Goal: Task Accomplishment & Management: Use online tool/utility

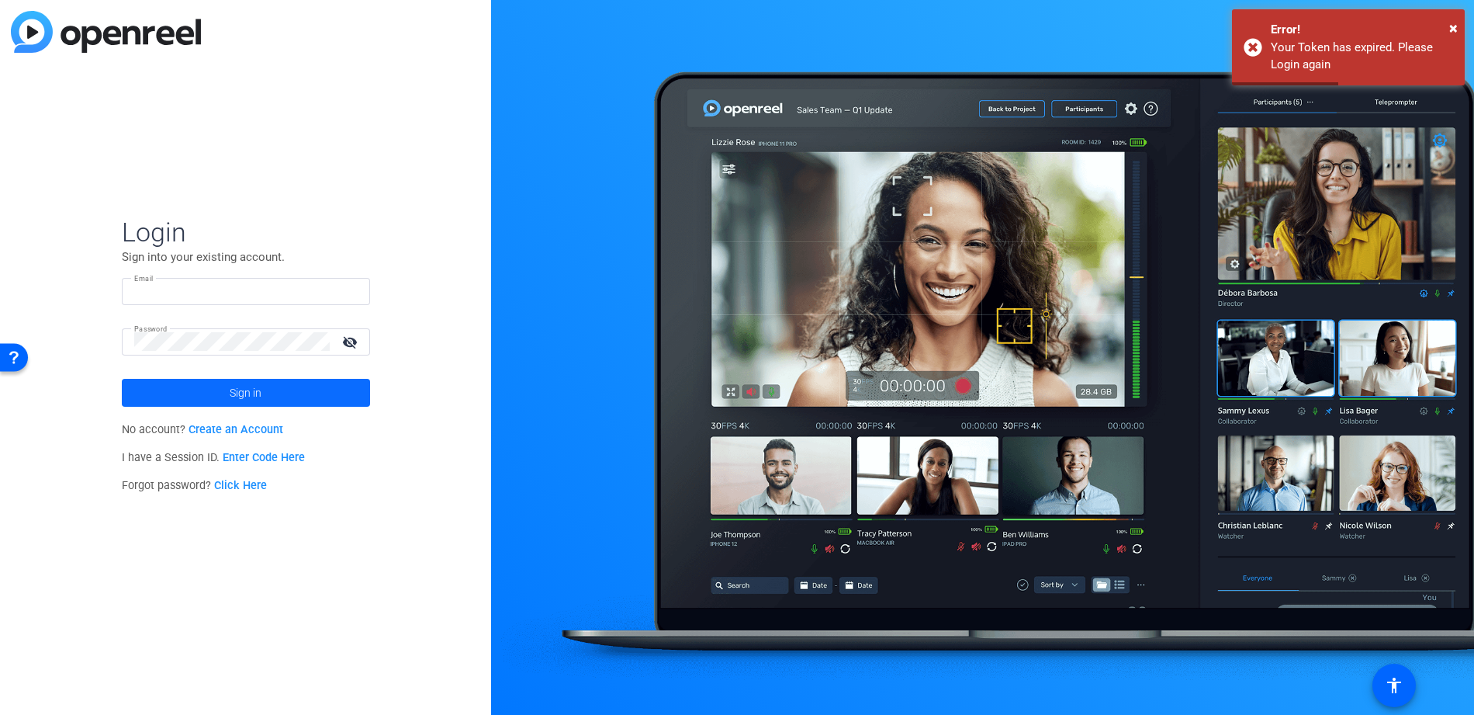
type input "bradler@btkgroup.com"
click at [249, 391] on span "Sign in" at bounding box center [246, 392] width 32 height 39
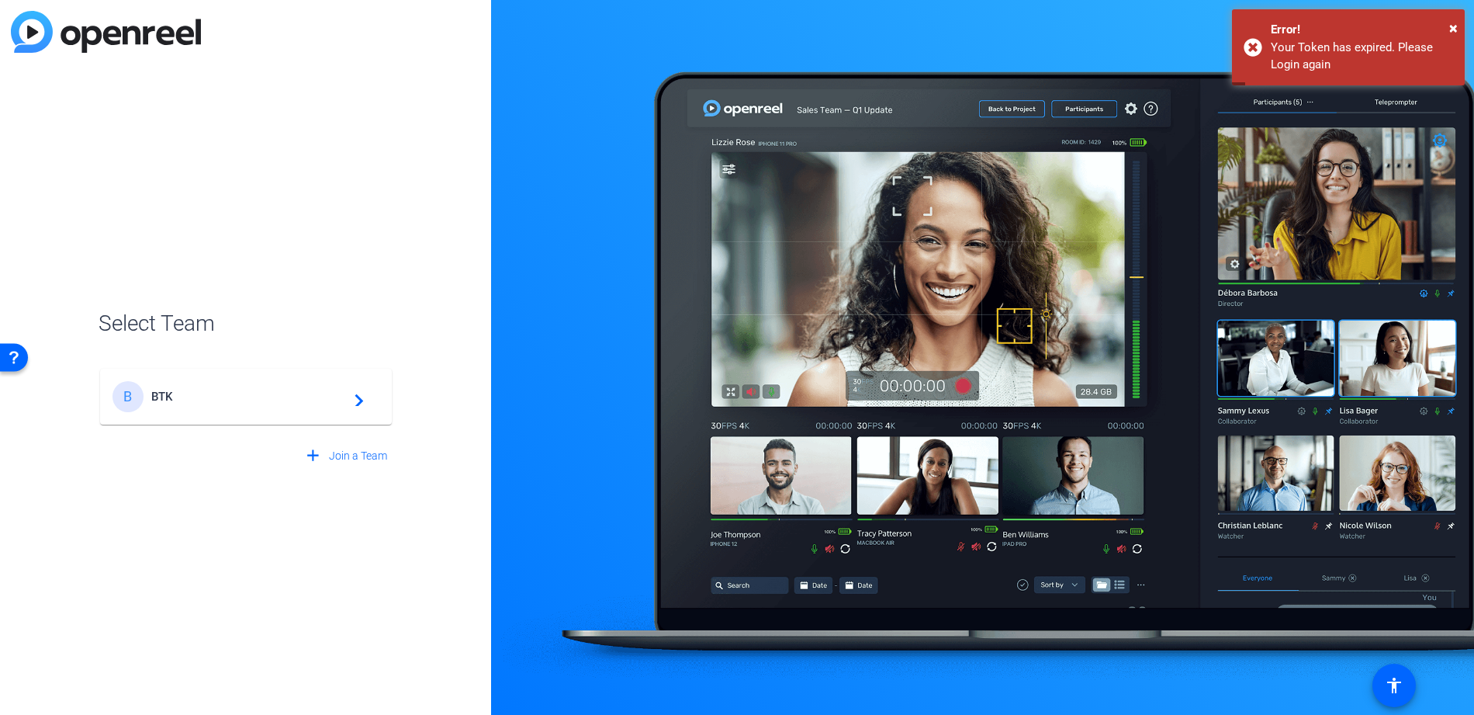
click at [172, 400] on span "BTK" at bounding box center [248, 397] width 194 height 14
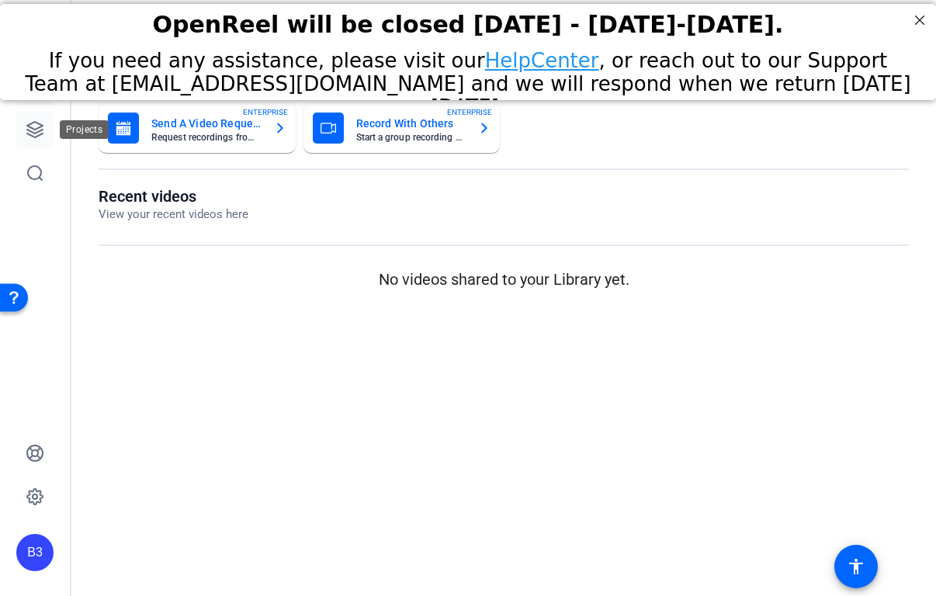
click at [42, 133] on icon at bounding box center [35, 130] width 16 height 16
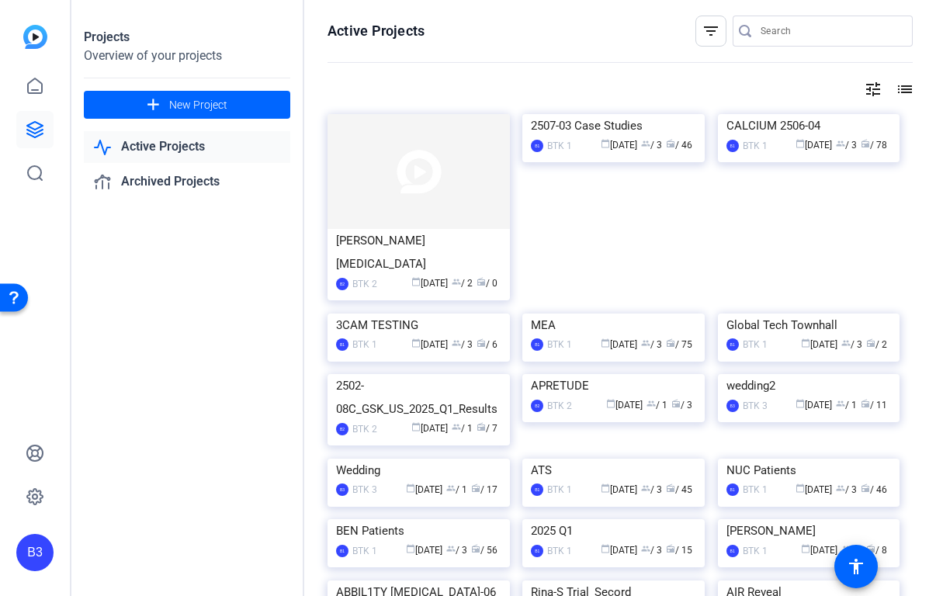
click at [410, 197] on img at bounding box center [418, 171] width 182 height 115
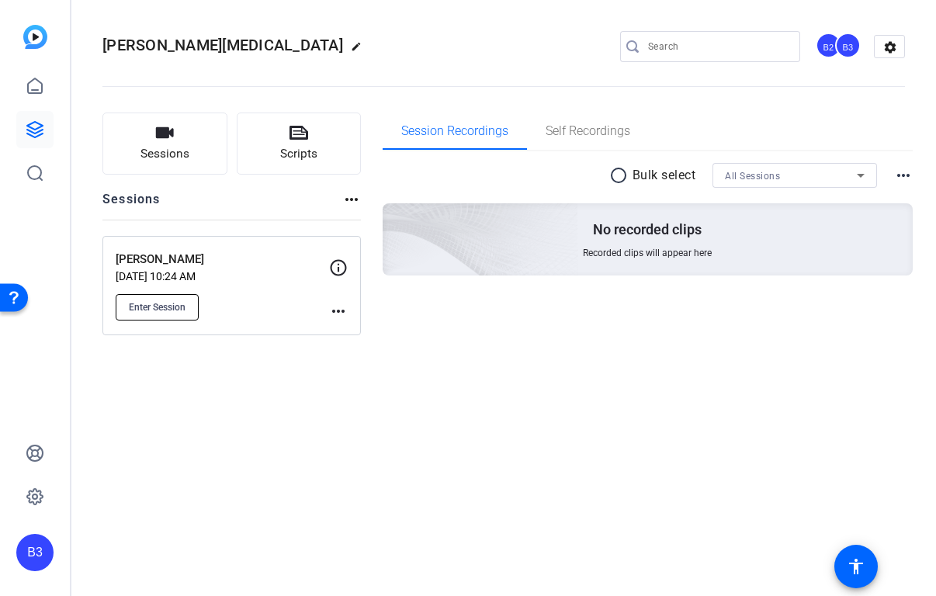
click at [159, 307] on span "Enter Session" at bounding box center [157, 307] width 57 height 12
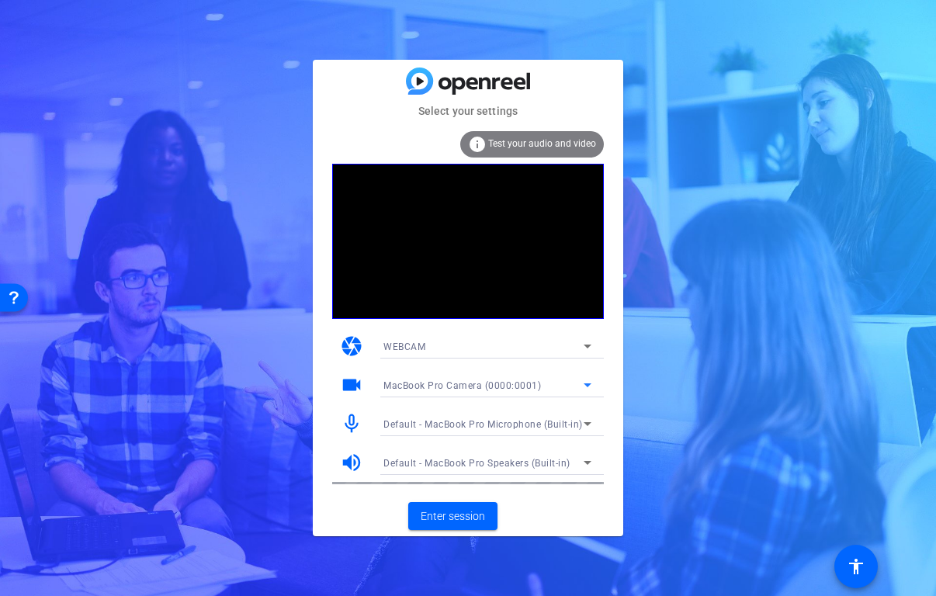
click at [579, 381] on icon at bounding box center [587, 385] width 19 height 19
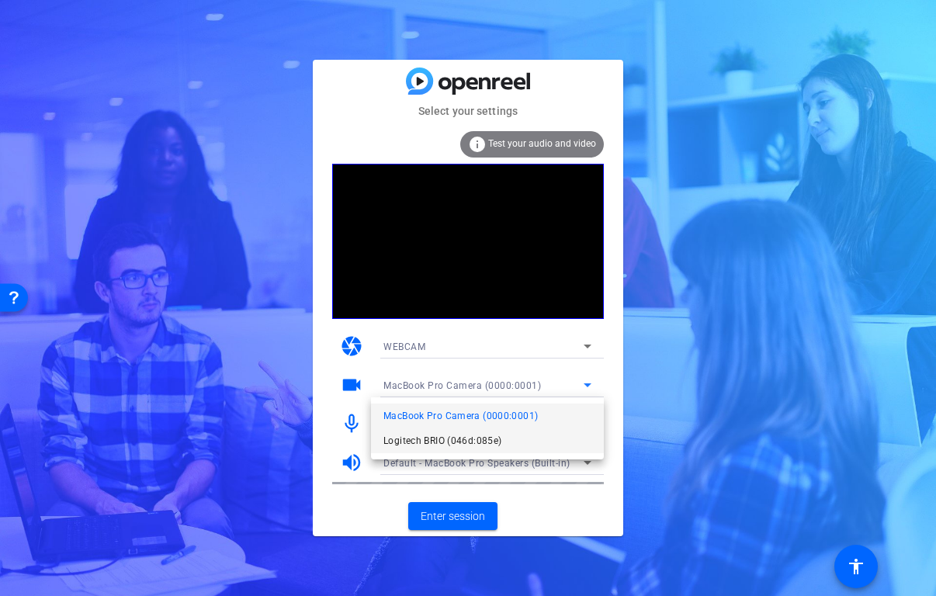
click at [416, 438] on span "Logitech BRIO (046d:085e)" at bounding box center [442, 440] width 118 height 19
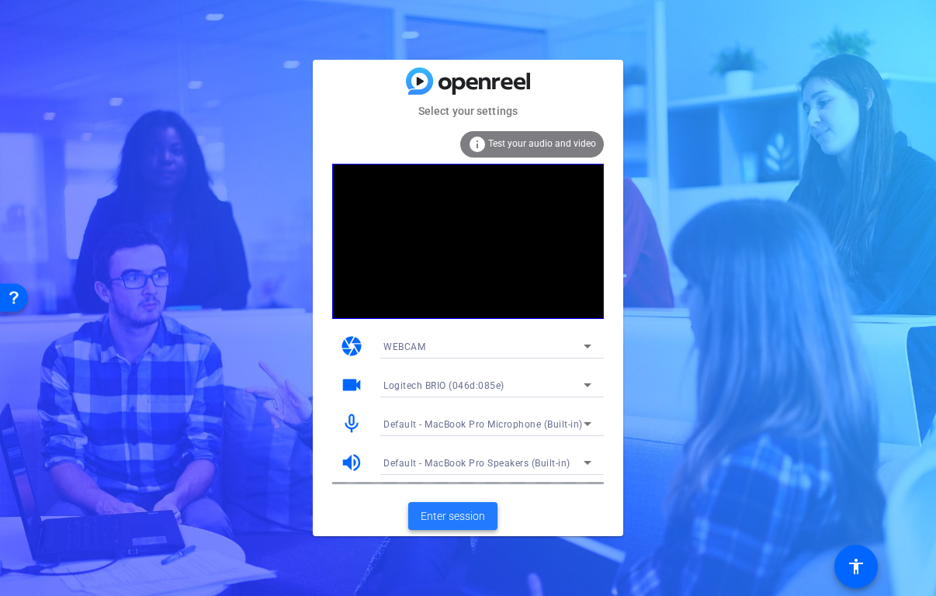
click at [442, 518] on span "Enter session" at bounding box center [453, 516] width 64 height 16
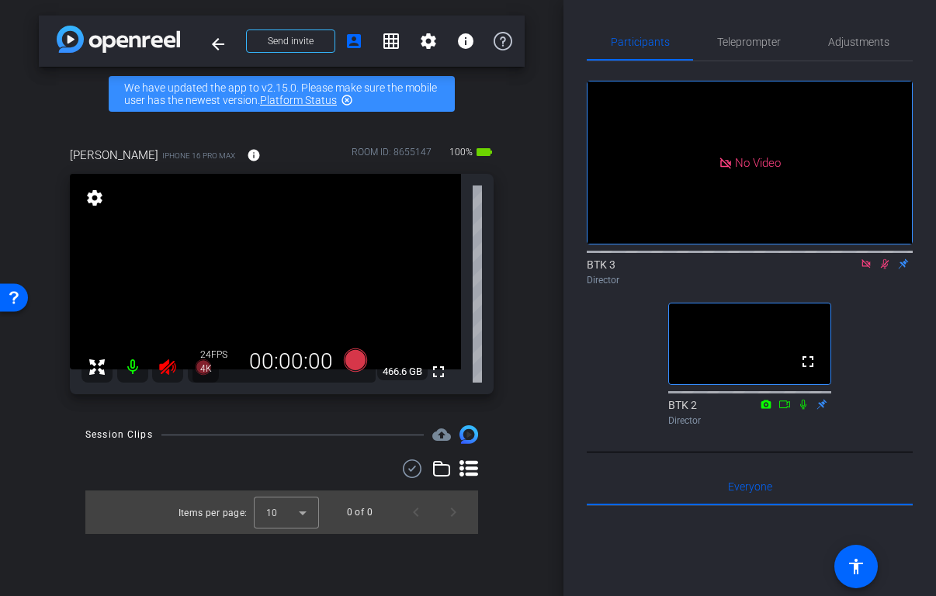
click at [868, 269] on icon at bounding box center [866, 263] width 12 height 11
click at [865, 269] on icon at bounding box center [866, 263] width 12 height 11
click at [170, 371] on icon at bounding box center [167, 367] width 19 height 19
click at [802, 409] on icon at bounding box center [803, 404] width 6 height 10
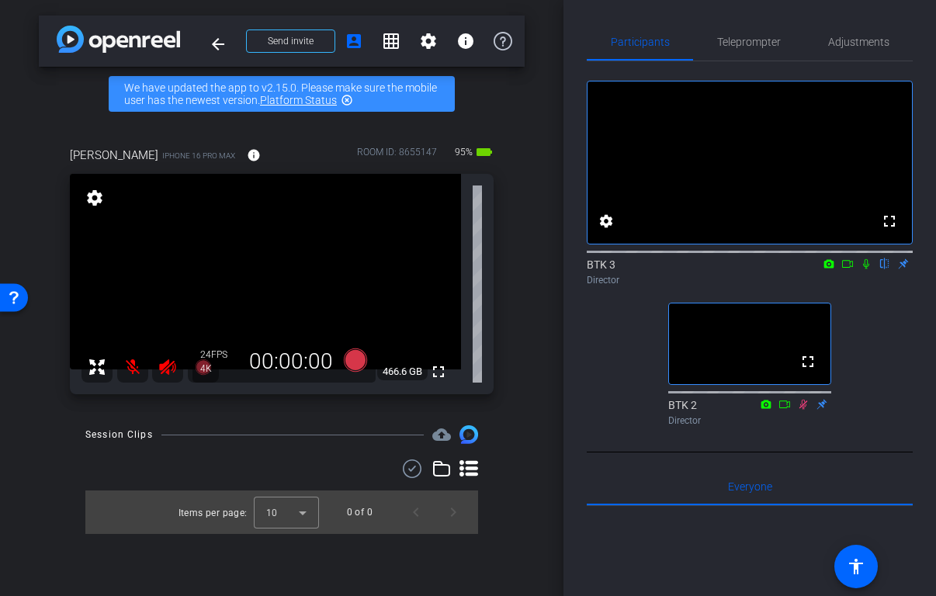
click at [157, 364] on mat-icon at bounding box center [167, 367] width 31 height 31
click at [134, 366] on mat-icon at bounding box center [132, 367] width 31 height 31
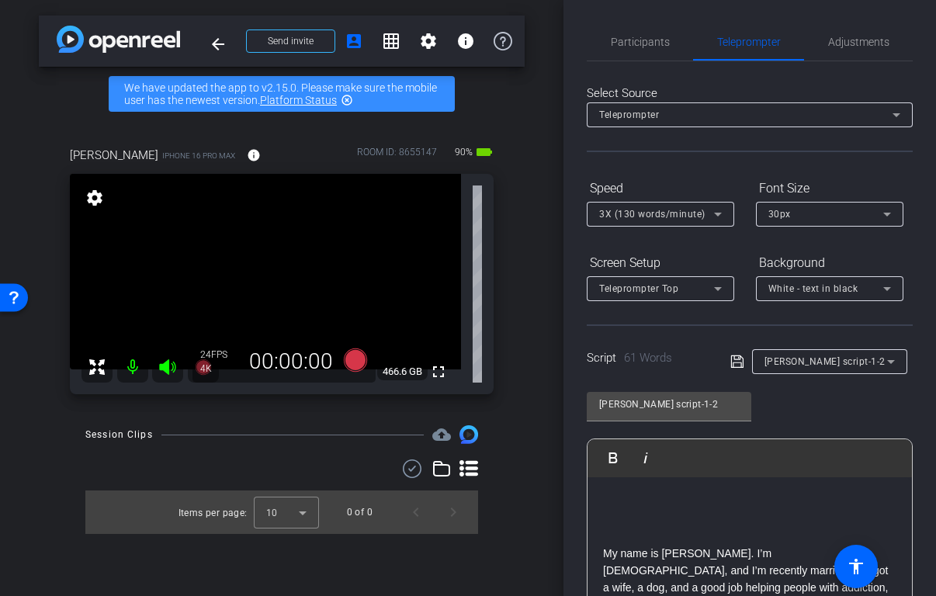
type input "Drew Script - 04-08"
click at [639, 37] on span "Participants" at bounding box center [640, 41] width 59 height 11
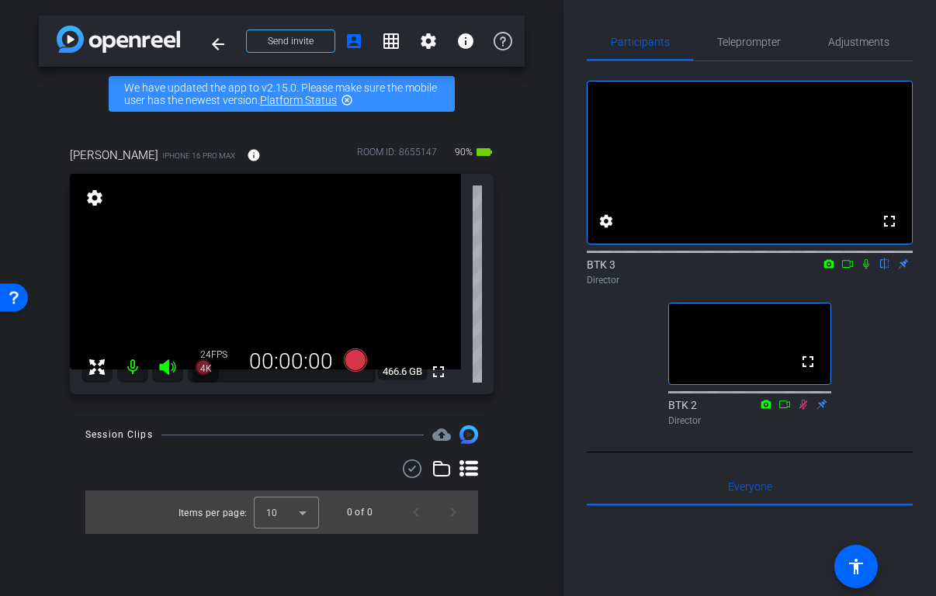
click at [802, 409] on icon at bounding box center [803, 404] width 9 height 10
click at [803, 409] on icon at bounding box center [803, 404] width 9 height 10
click at [804, 409] on icon at bounding box center [803, 404] width 9 height 10
click at [804, 411] on mat-icon at bounding box center [803, 404] width 19 height 14
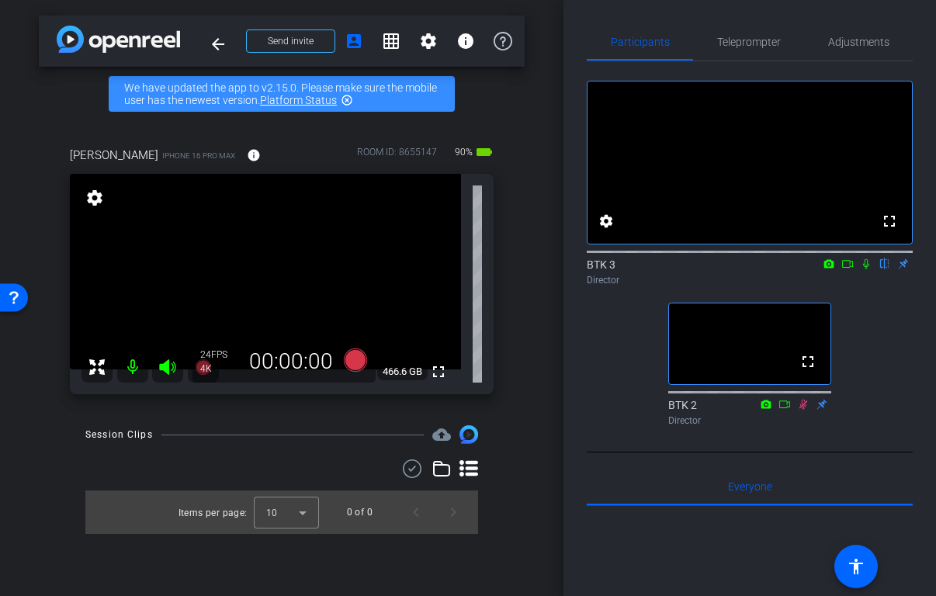
click at [804, 410] on icon at bounding box center [803, 404] width 12 height 11
click at [130, 364] on mat-icon at bounding box center [132, 367] width 31 height 31
click at [803, 409] on icon at bounding box center [803, 404] width 9 height 10
click at [802, 410] on icon at bounding box center [803, 404] width 12 height 11
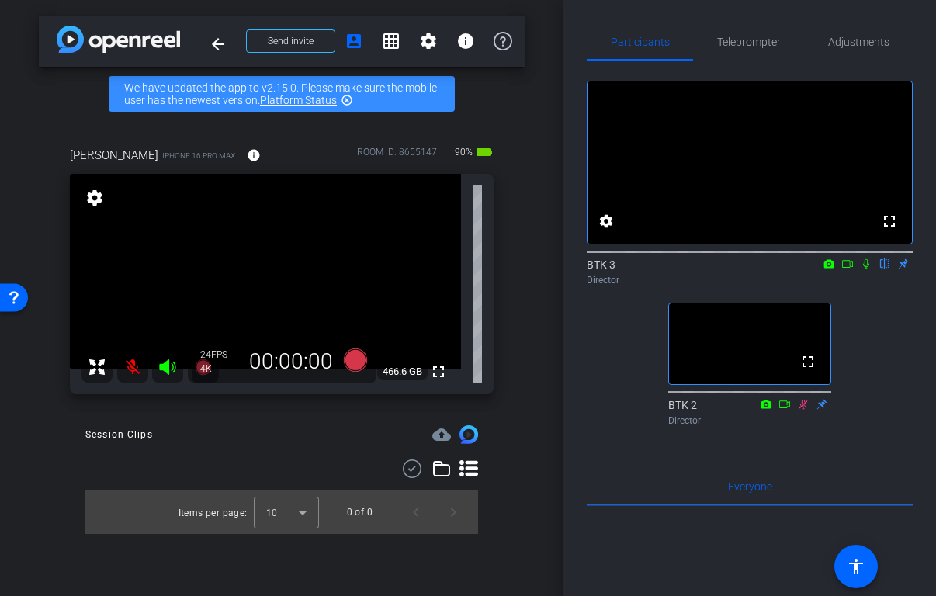
click at [805, 409] on icon at bounding box center [803, 404] width 9 height 10
click at [803, 411] on mat-icon at bounding box center [803, 404] width 19 height 14
click at [139, 368] on mat-icon at bounding box center [132, 367] width 31 height 31
click at [138, 369] on mat-icon at bounding box center [132, 367] width 31 height 31
click at [800, 410] on icon at bounding box center [803, 404] width 12 height 11
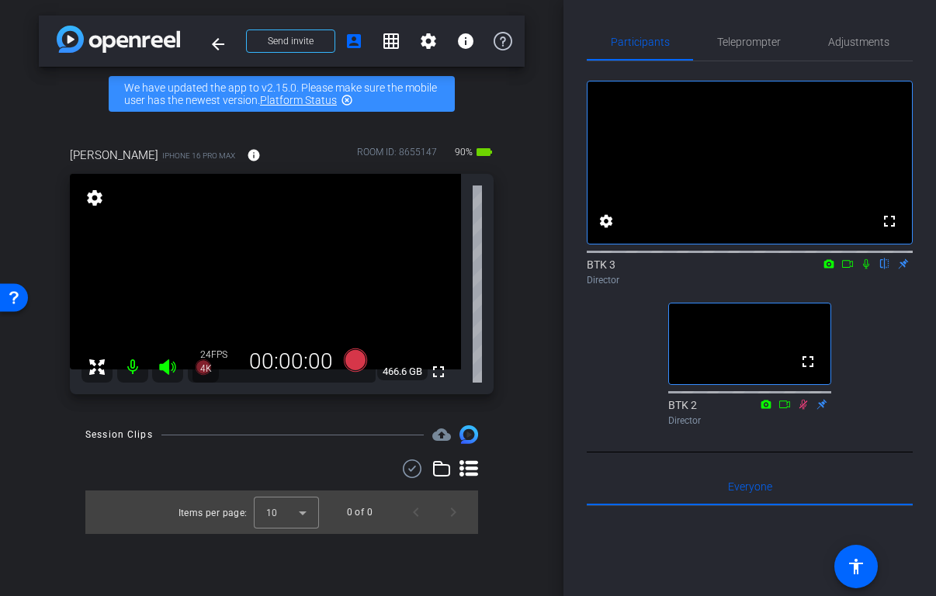
click at [805, 410] on icon at bounding box center [803, 404] width 12 height 11
click at [800, 410] on icon at bounding box center [803, 404] width 12 height 11
click at [804, 409] on icon at bounding box center [803, 404] width 9 height 10
click at [733, 40] on span "Teleprompter" at bounding box center [749, 41] width 64 height 11
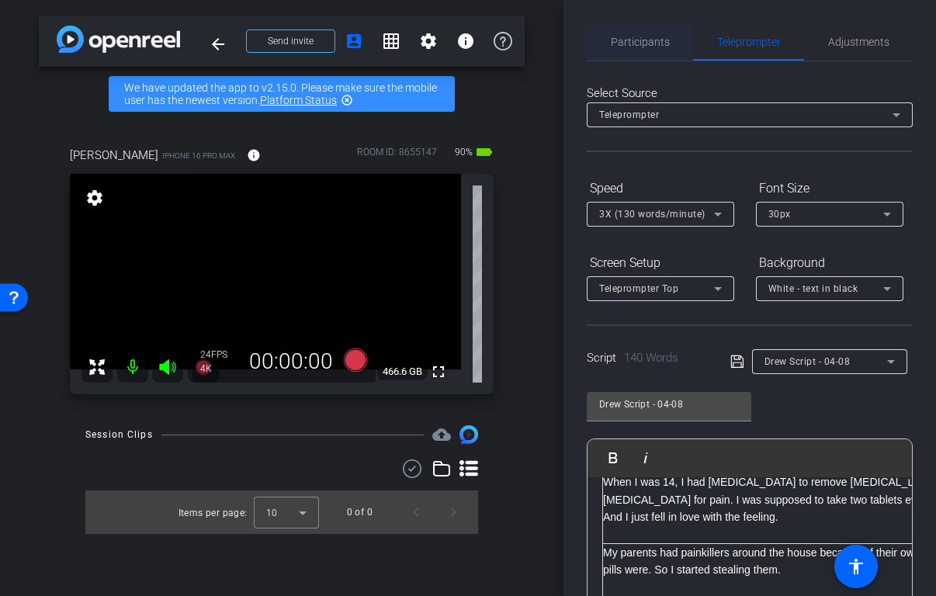
click at [644, 40] on span "Participants" at bounding box center [640, 41] width 59 height 11
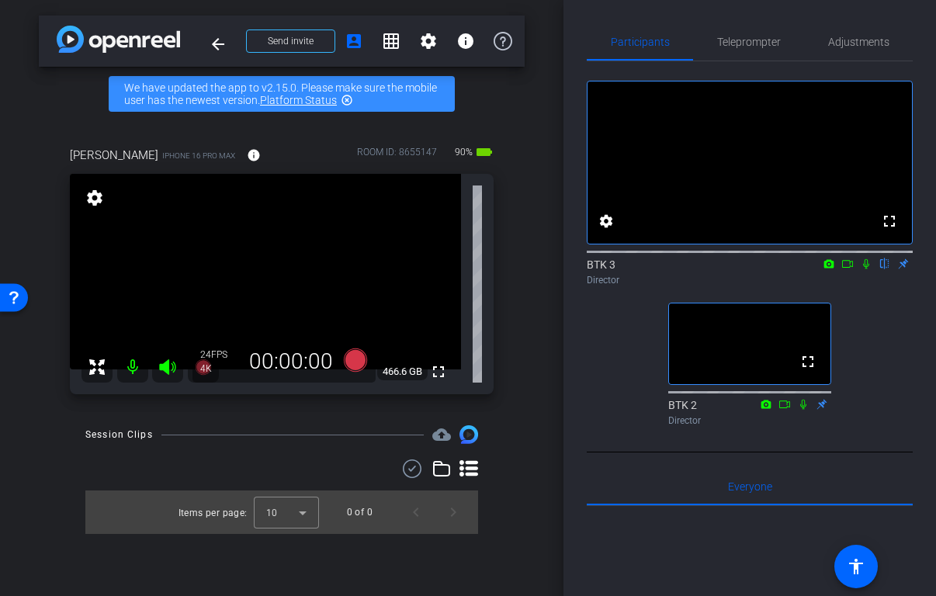
click at [803, 409] on icon at bounding box center [803, 404] width 6 height 10
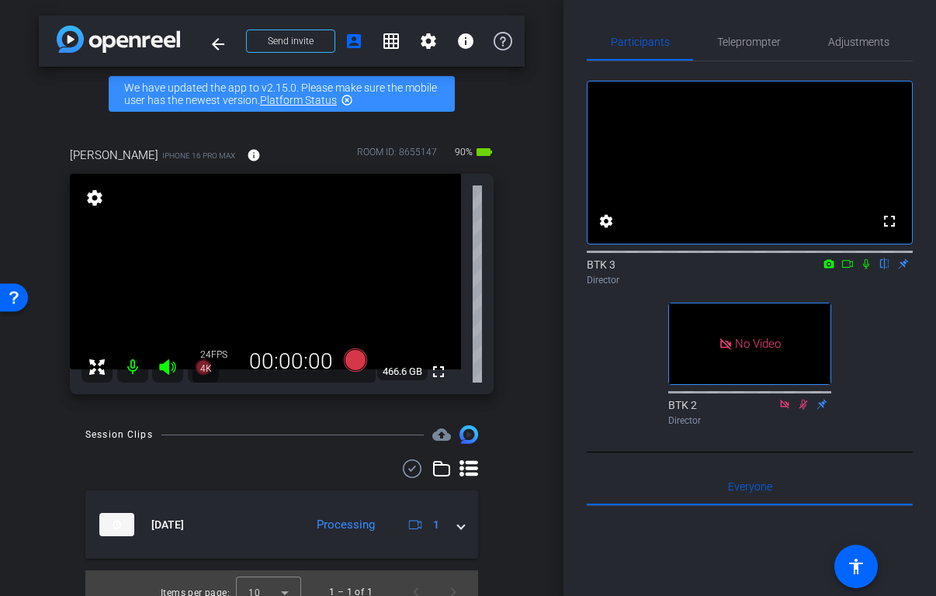
click at [863, 269] on icon at bounding box center [866, 264] width 6 height 10
click at [868, 269] on icon at bounding box center [866, 263] width 12 height 11
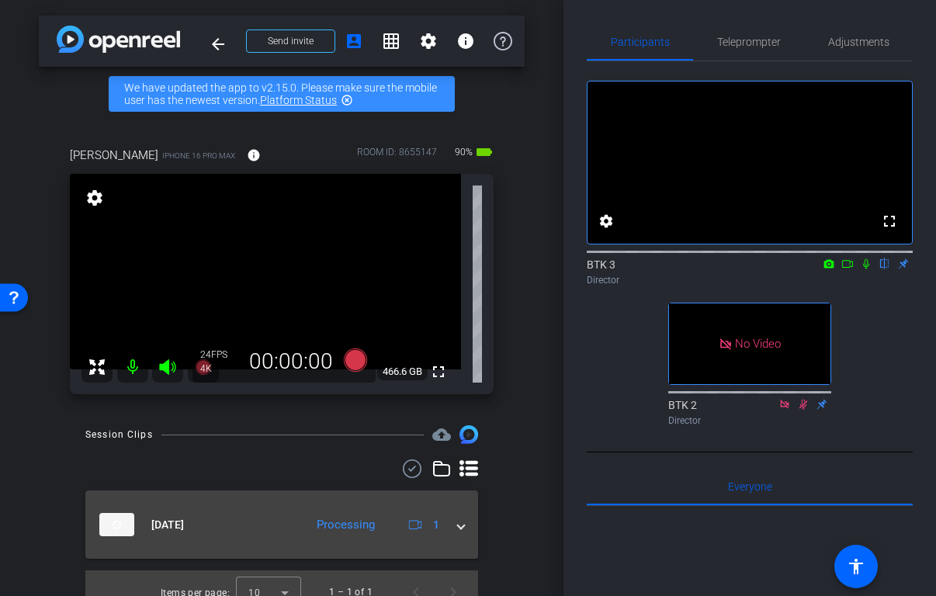
click at [463, 525] on span at bounding box center [461, 525] width 6 height 16
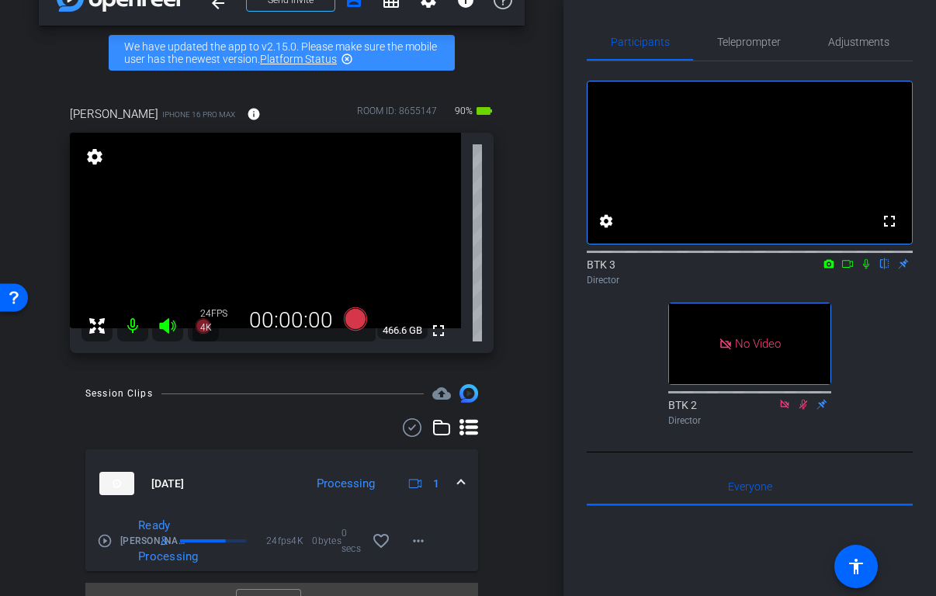
scroll to position [40, 0]
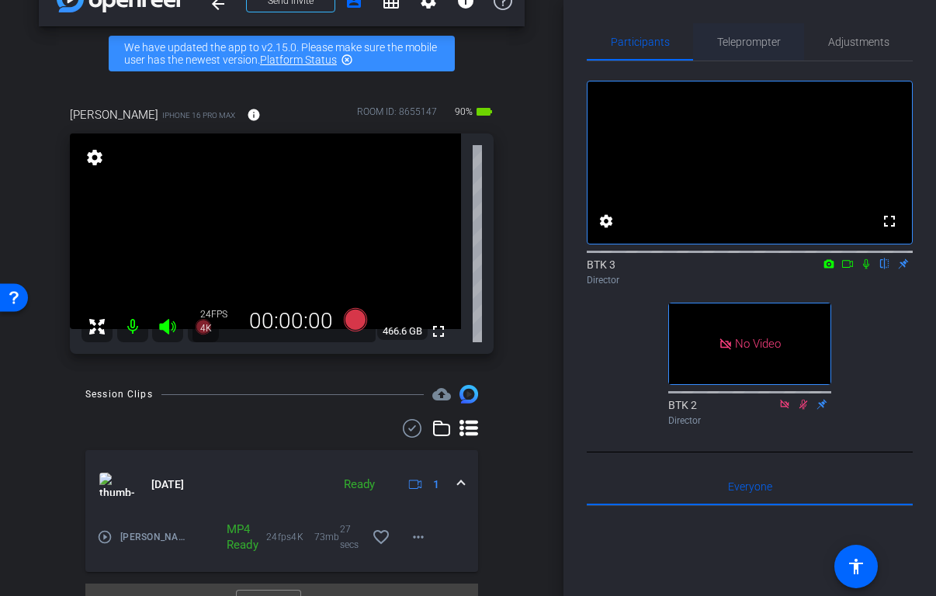
click at [760, 49] on span "Teleprompter" at bounding box center [749, 41] width 64 height 37
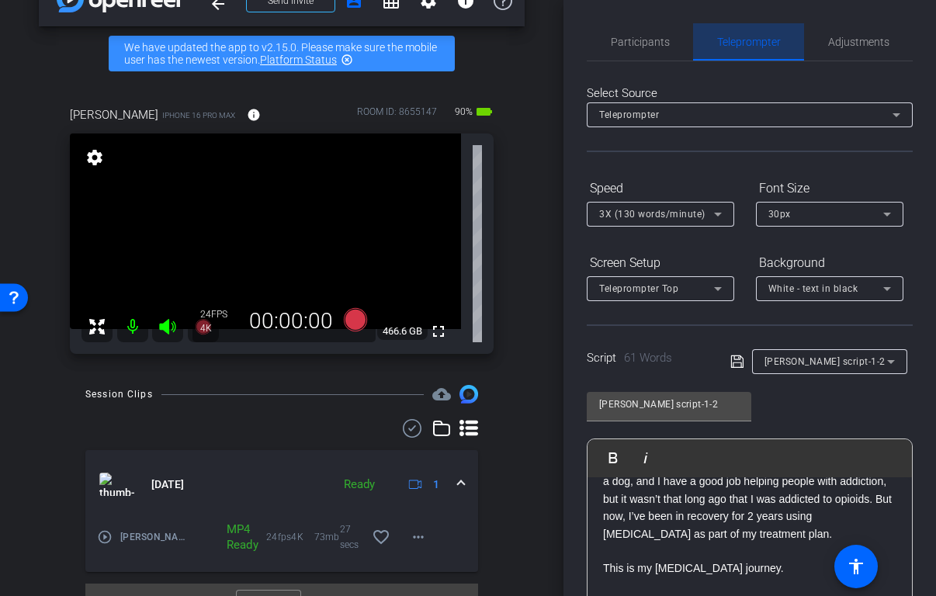
scroll to position [106, 0]
click at [760, 49] on span "Teleprompter" at bounding box center [749, 41] width 64 height 37
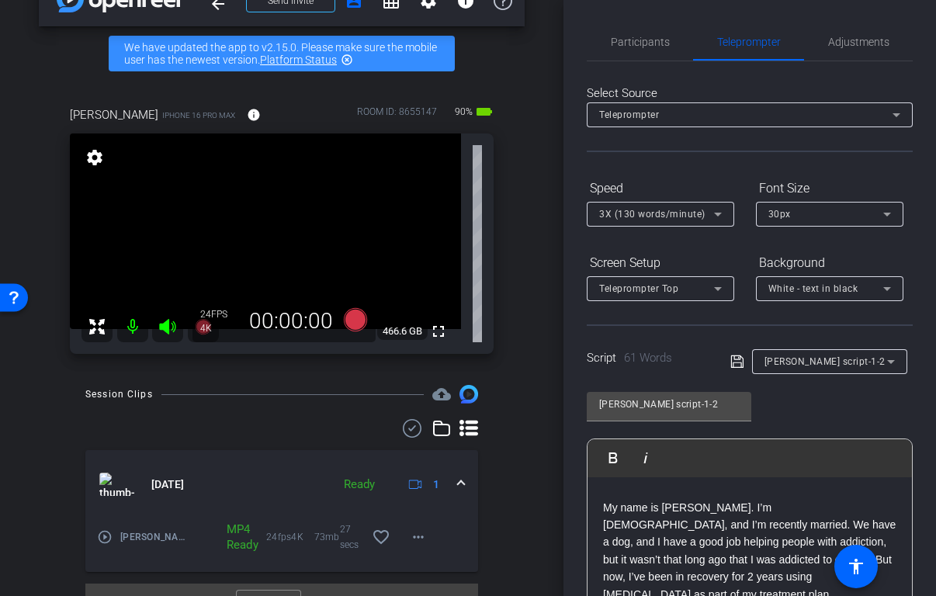
scroll to position [50, 0]
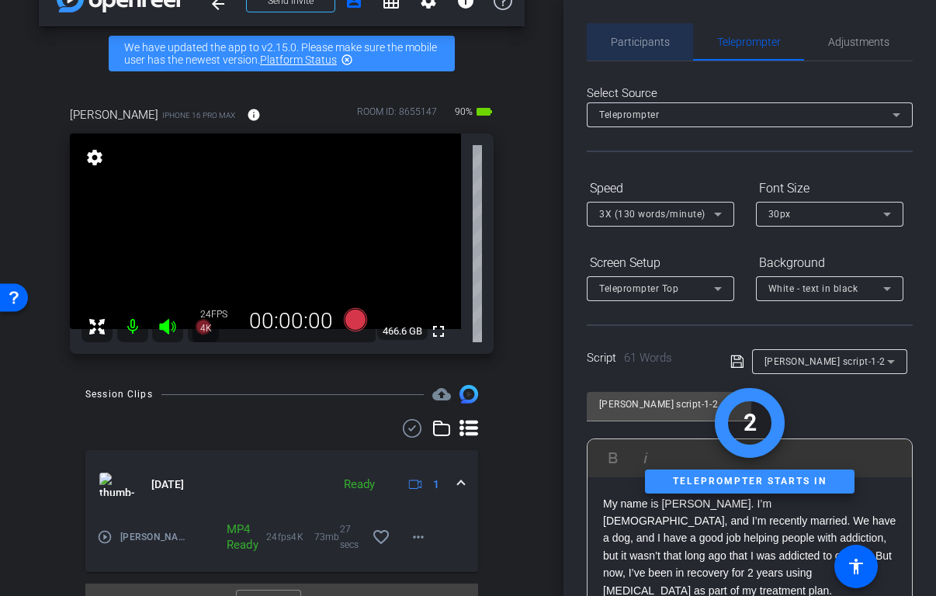
click at [622, 36] on span "Participants" at bounding box center [640, 41] width 59 height 11
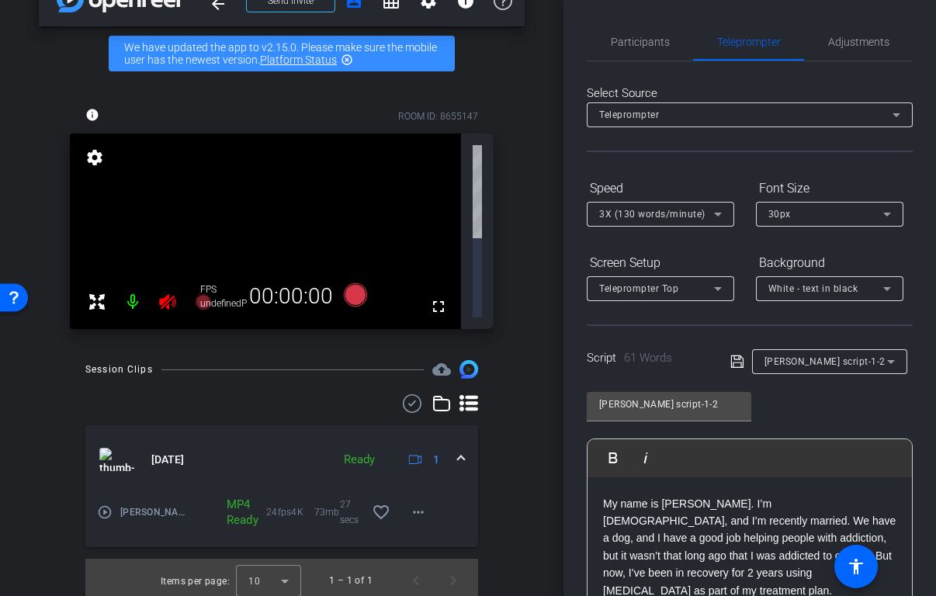
scroll to position [0, 0]
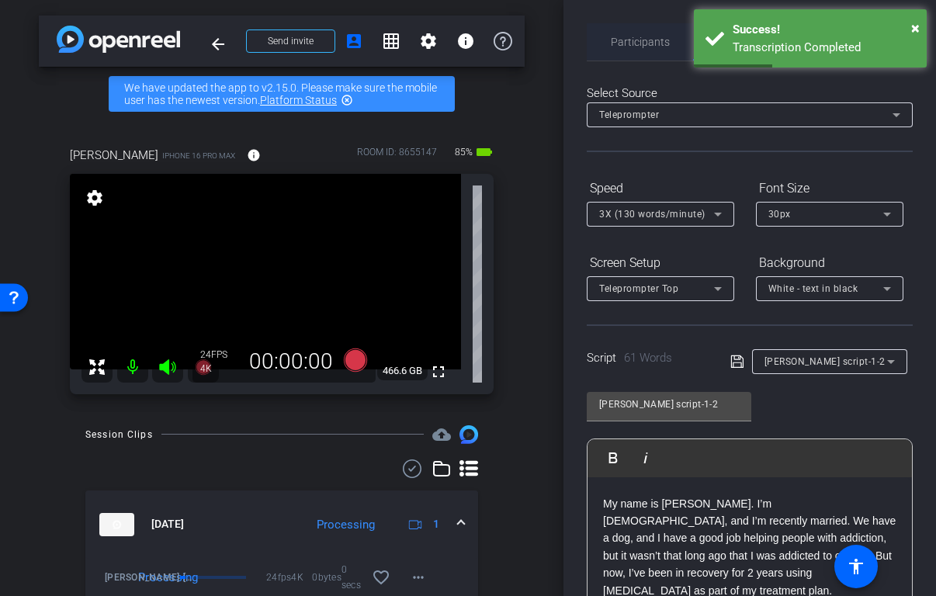
click at [629, 42] on span "Participants" at bounding box center [640, 41] width 59 height 11
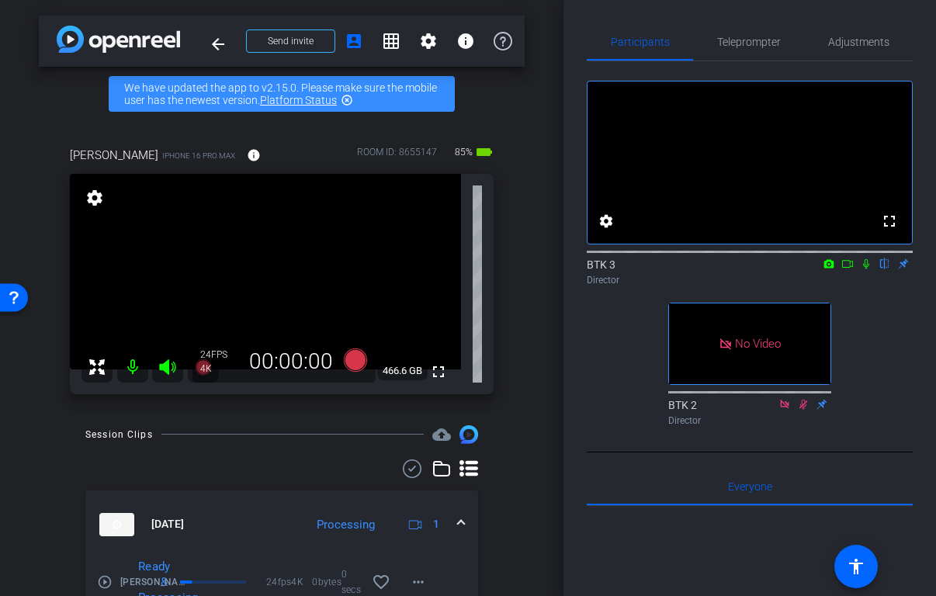
click at [868, 269] on icon at bounding box center [866, 263] width 12 height 11
click at [867, 269] on icon at bounding box center [866, 263] width 12 height 11
click at [867, 269] on icon at bounding box center [866, 264] width 6 height 10
click at [864, 269] on icon at bounding box center [866, 264] width 9 height 10
click at [864, 269] on icon at bounding box center [866, 264] width 6 height 10
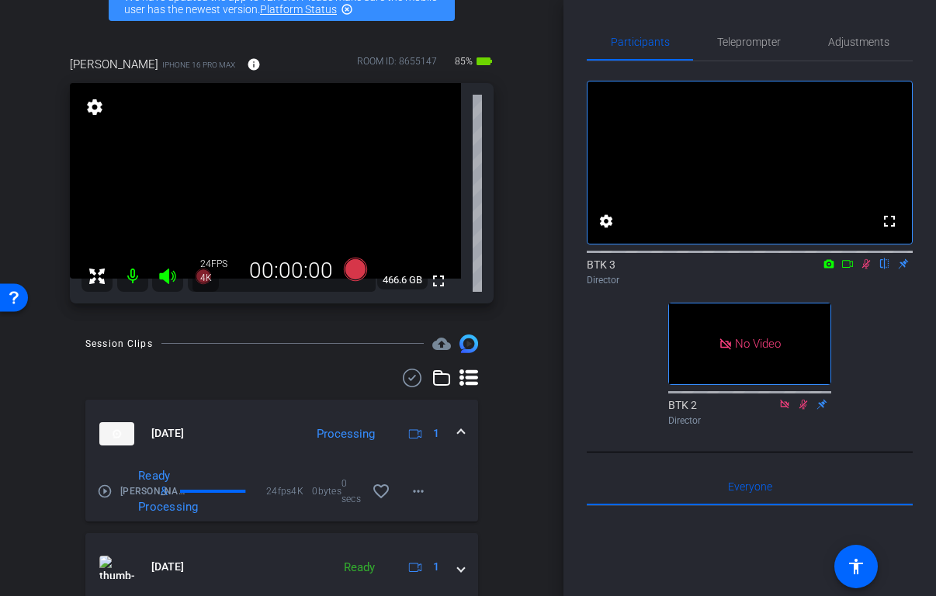
scroll to position [89, 0]
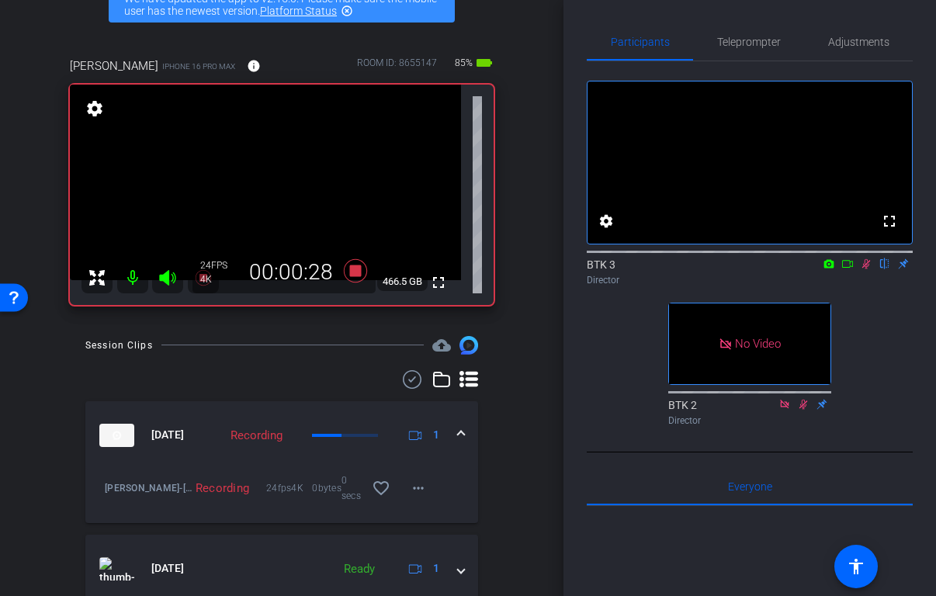
click at [867, 269] on icon at bounding box center [866, 263] width 12 height 11
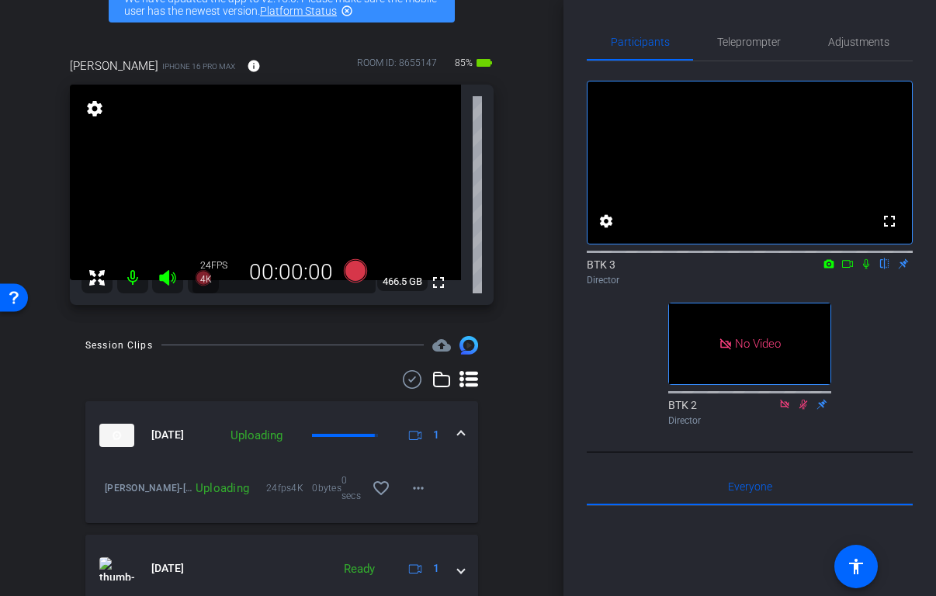
click at [465, 432] on mat-expansion-panel-header "[DATE] Uploading 1" at bounding box center [281, 435] width 393 height 68
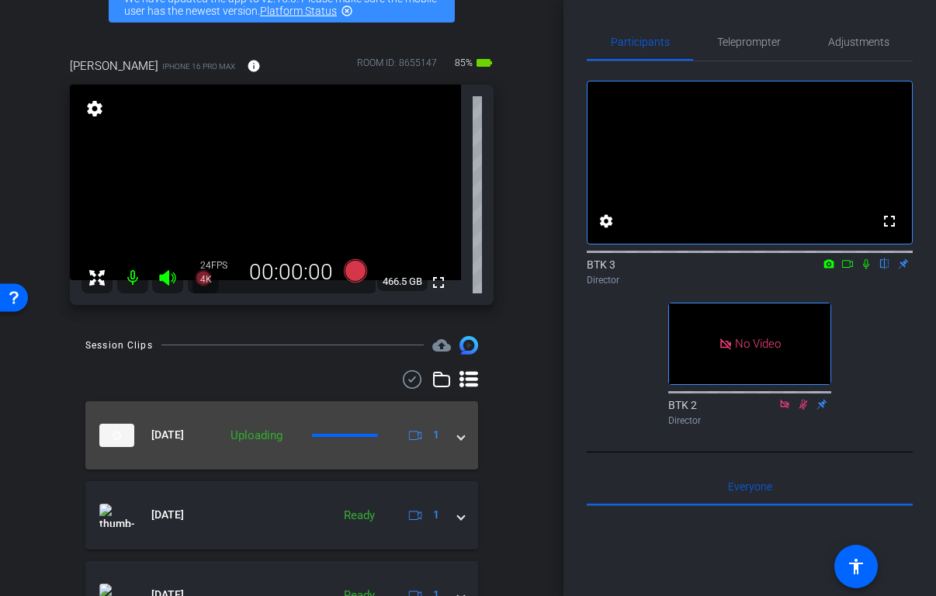
click at [465, 432] on mat-expansion-panel-header "[DATE] Uploading 1" at bounding box center [281, 435] width 393 height 68
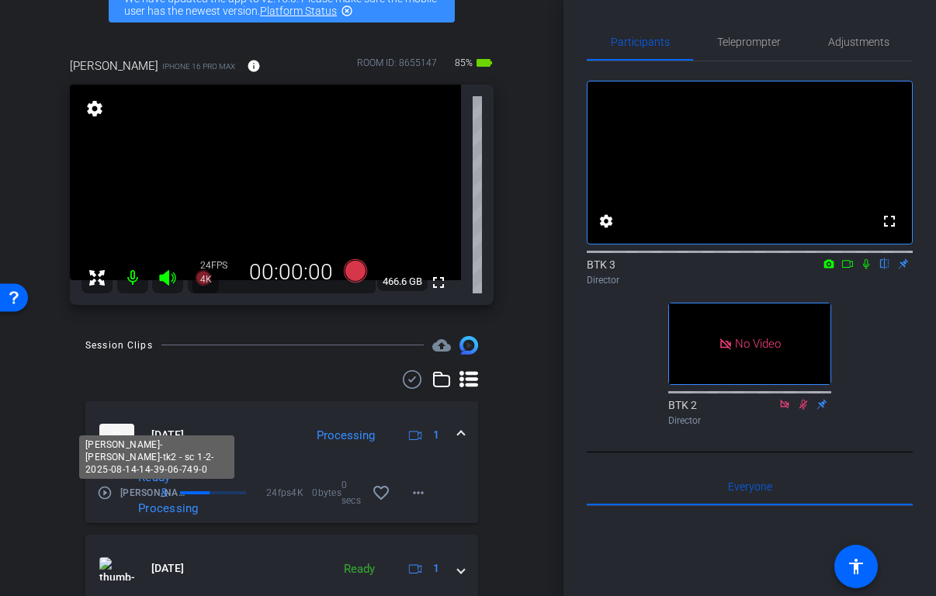
click at [134, 494] on span "[PERSON_NAME]-[PERSON_NAME]-tk2 - sc 1-2-2025-08-14-14-39-06-749-0" at bounding box center [156, 493] width 73 height 16
click at [867, 271] on mat-icon at bounding box center [866, 264] width 19 height 14
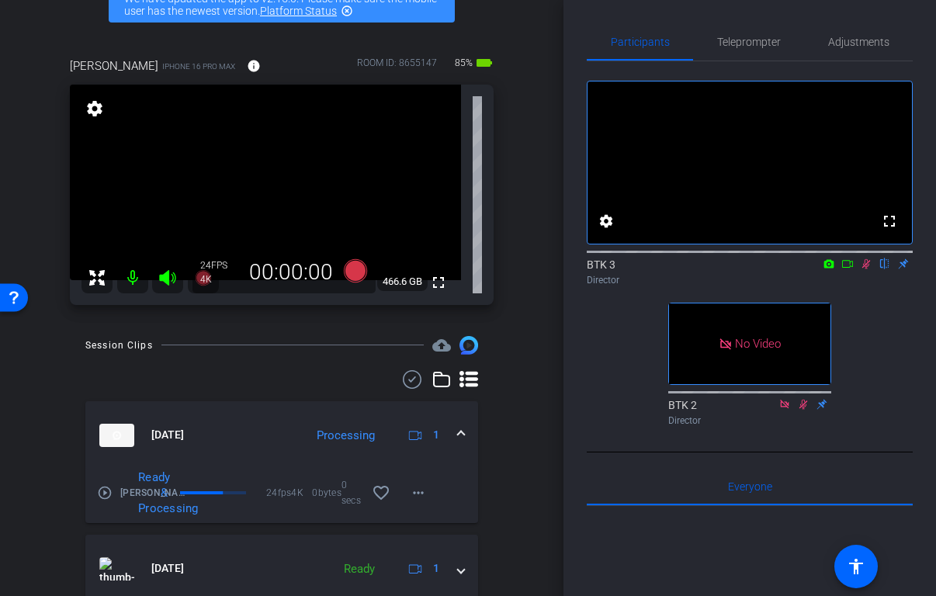
click at [868, 269] on icon at bounding box center [866, 263] width 12 height 11
click at [864, 269] on icon at bounding box center [866, 263] width 12 height 11
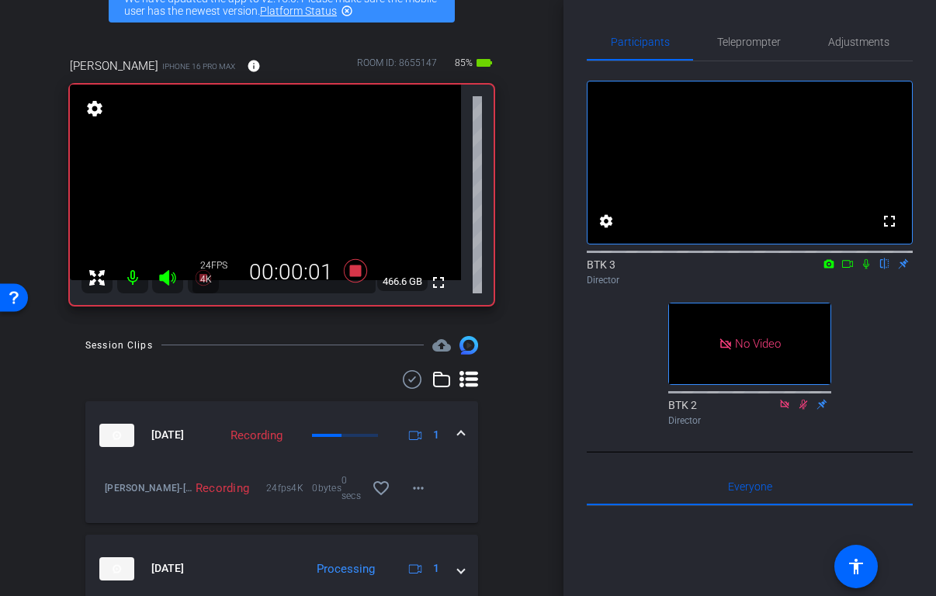
click at [866, 269] on icon at bounding box center [866, 263] width 12 height 11
click at [866, 269] on icon at bounding box center [866, 264] width 9 height 10
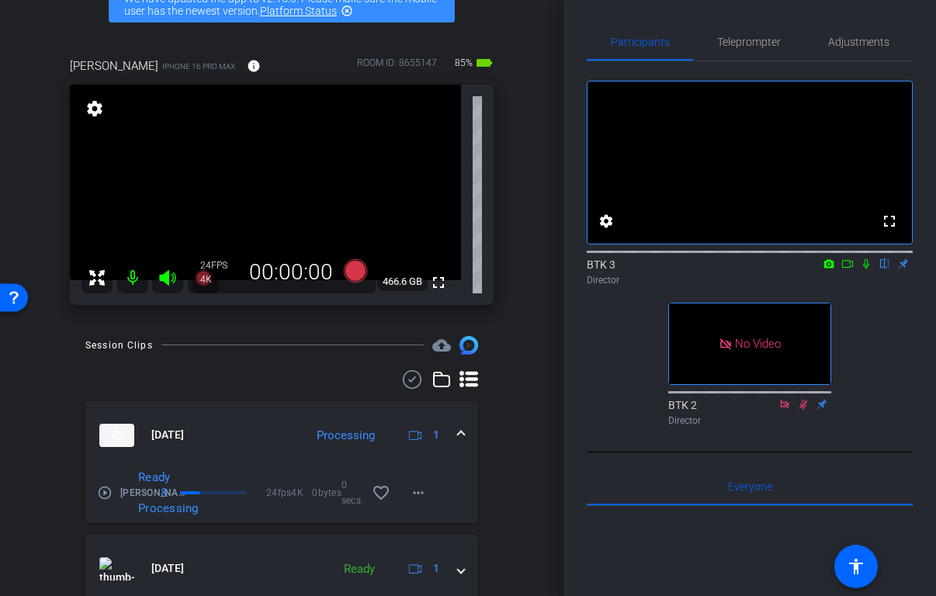
click at [847, 269] on icon at bounding box center [847, 263] width 12 height 11
click at [868, 268] on icon at bounding box center [865, 263] width 9 height 9
click at [866, 269] on icon at bounding box center [866, 263] width 12 height 11
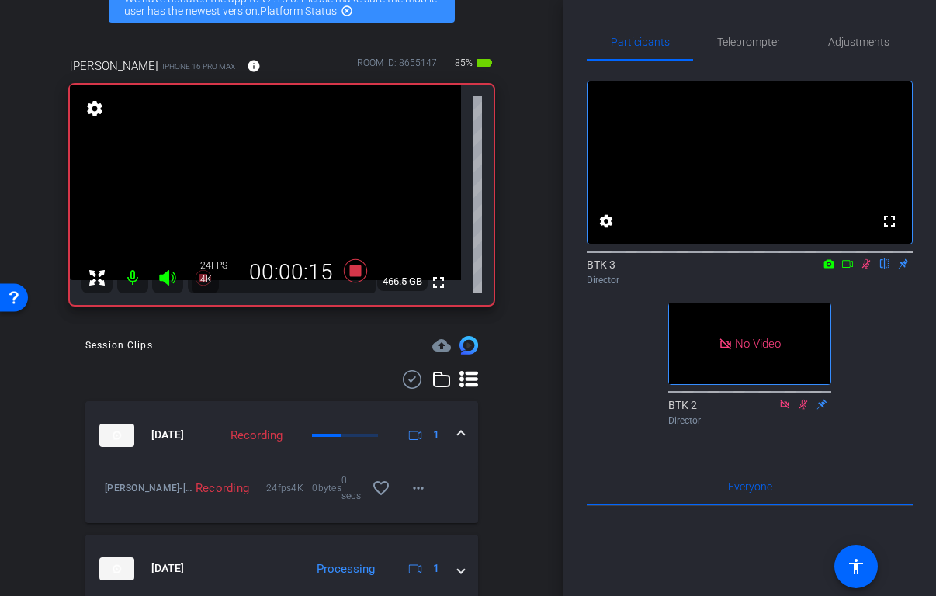
click at [868, 271] on mat-icon at bounding box center [866, 264] width 19 height 14
click at [869, 269] on icon at bounding box center [866, 263] width 12 height 11
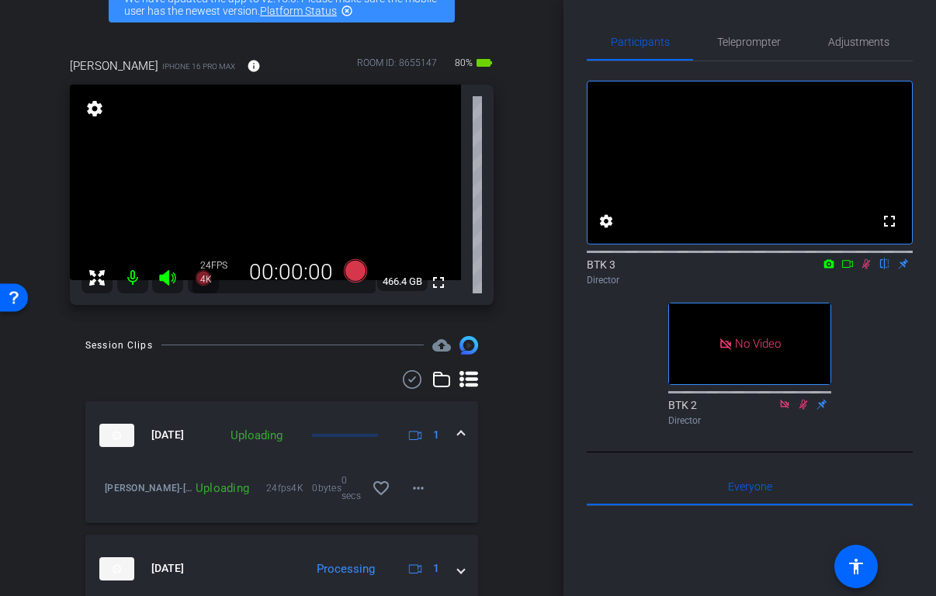
click at [864, 269] on icon at bounding box center [866, 263] width 12 height 11
click at [865, 269] on icon at bounding box center [866, 264] width 9 height 10
click at [866, 268] on icon at bounding box center [866, 263] width 6 height 10
click at [866, 268] on icon at bounding box center [866, 263] width 9 height 10
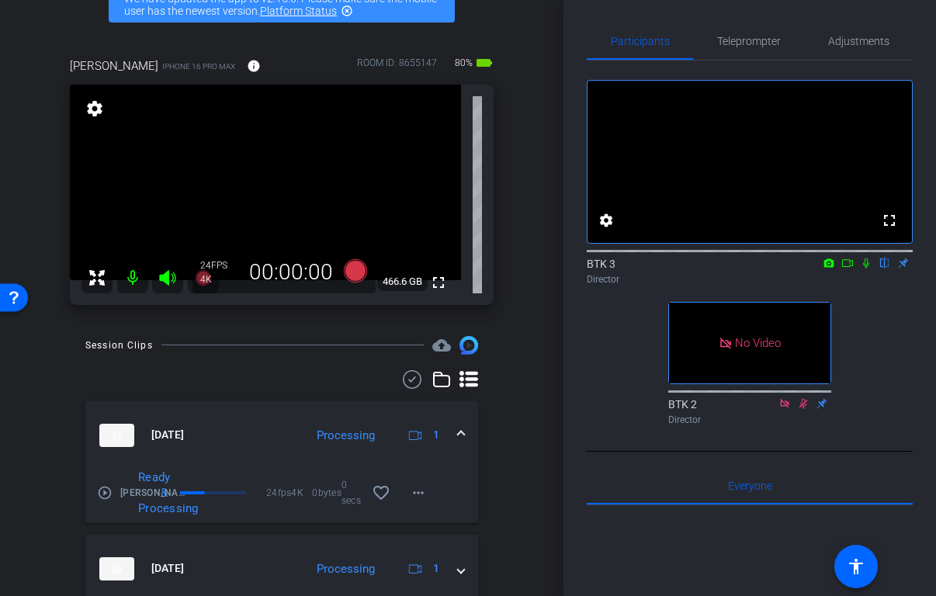
click at [866, 268] on icon at bounding box center [866, 263] width 6 height 10
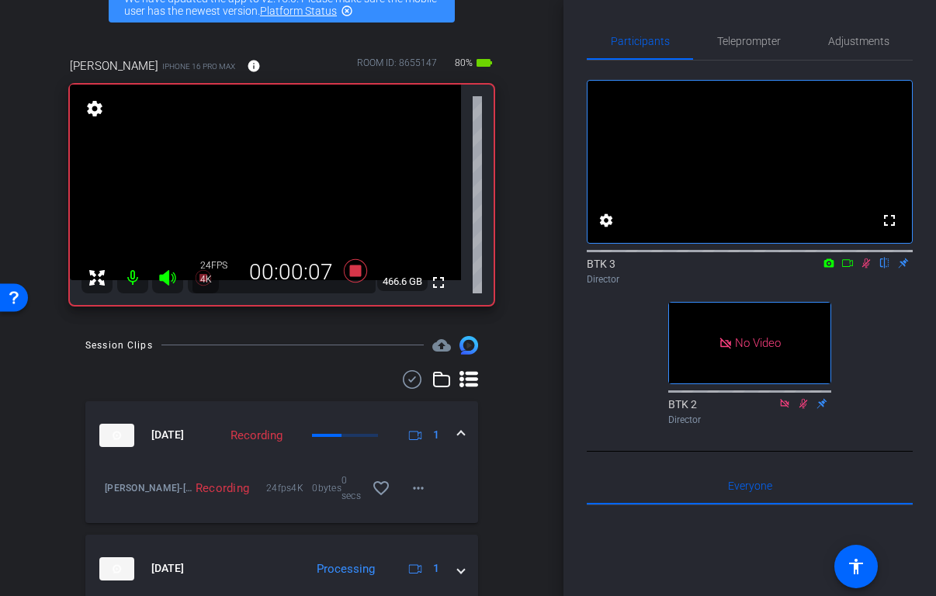
drag, startPoint x: 921, startPoint y: 601, endPoint x: 903, endPoint y: 701, distance: 101.7
click at [903, 595] on html "Accessibility Screen-Reader Guide, Feedback, and Issue Reporting | New window m…" at bounding box center [468, 298] width 936 height 596
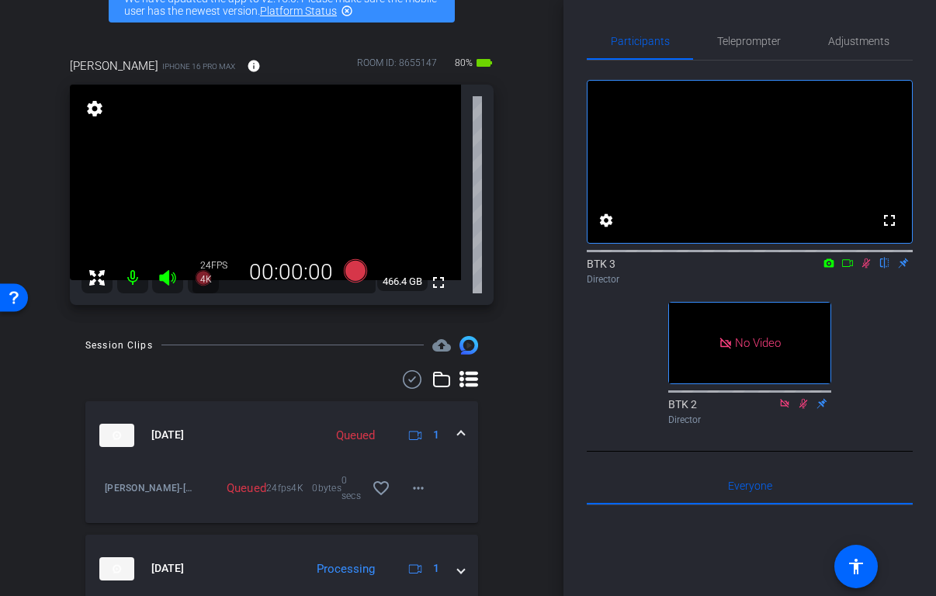
click at [870, 268] on icon at bounding box center [866, 263] width 12 height 11
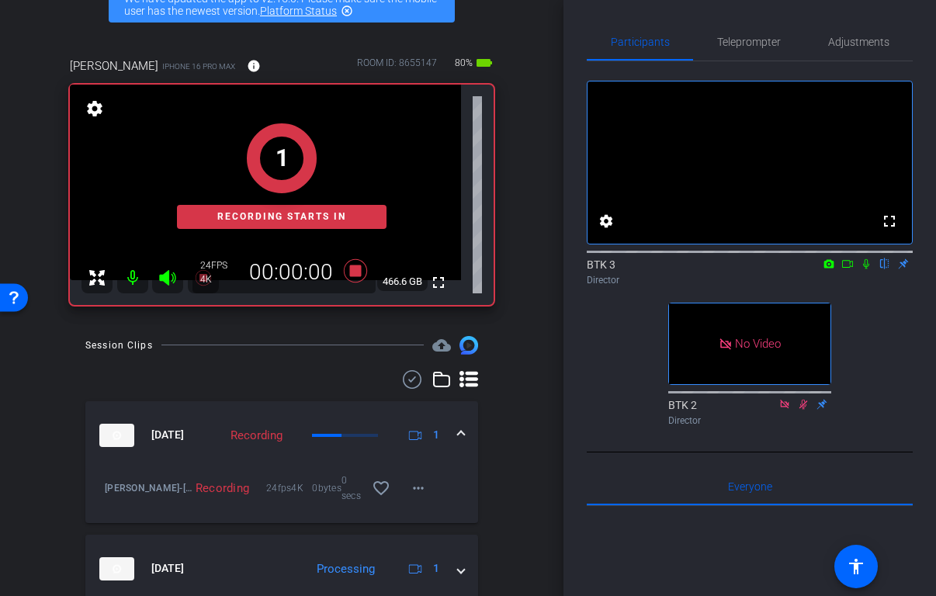
click at [868, 269] on icon at bounding box center [866, 263] width 12 height 11
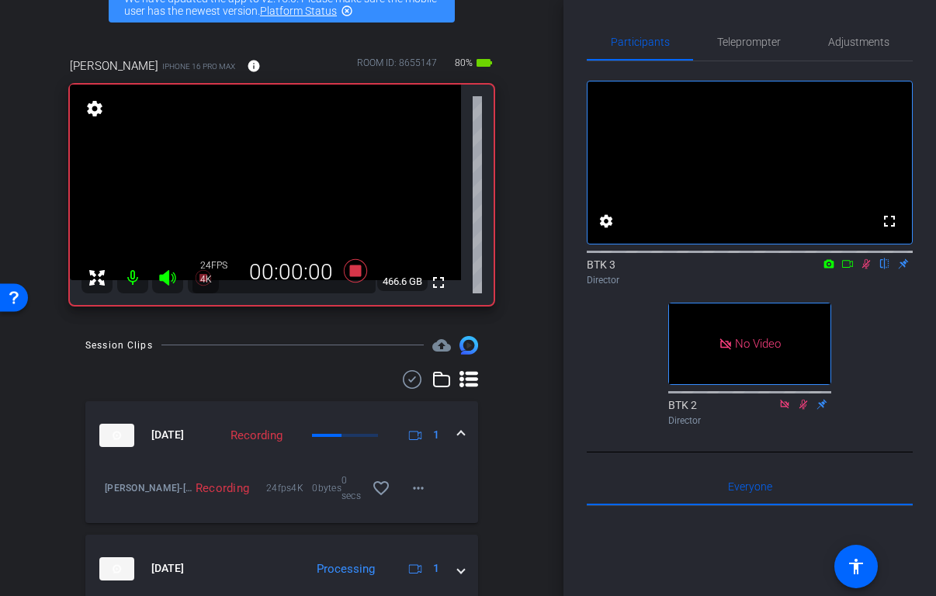
click at [868, 269] on icon at bounding box center [866, 263] width 12 height 11
click at [865, 269] on icon at bounding box center [866, 264] width 6 height 10
click at [865, 269] on icon at bounding box center [866, 264] width 9 height 10
click at [865, 269] on icon at bounding box center [866, 264] width 6 height 10
click at [864, 269] on icon at bounding box center [866, 264] width 9 height 10
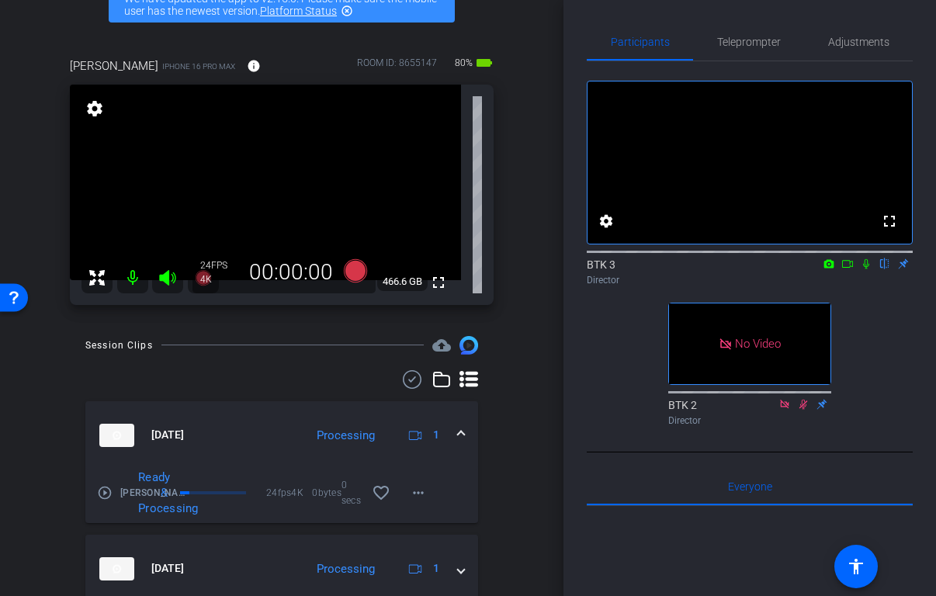
click at [869, 269] on icon at bounding box center [866, 263] width 12 height 11
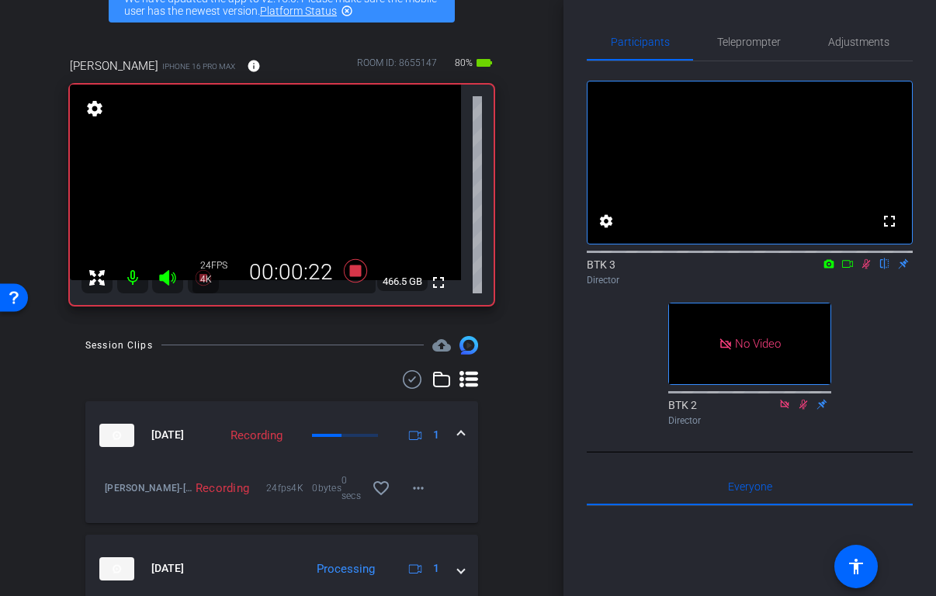
click at [867, 269] on icon at bounding box center [866, 264] width 9 height 10
click at [866, 269] on icon at bounding box center [866, 264] width 6 height 10
click at [868, 269] on icon at bounding box center [866, 264] width 9 height 10
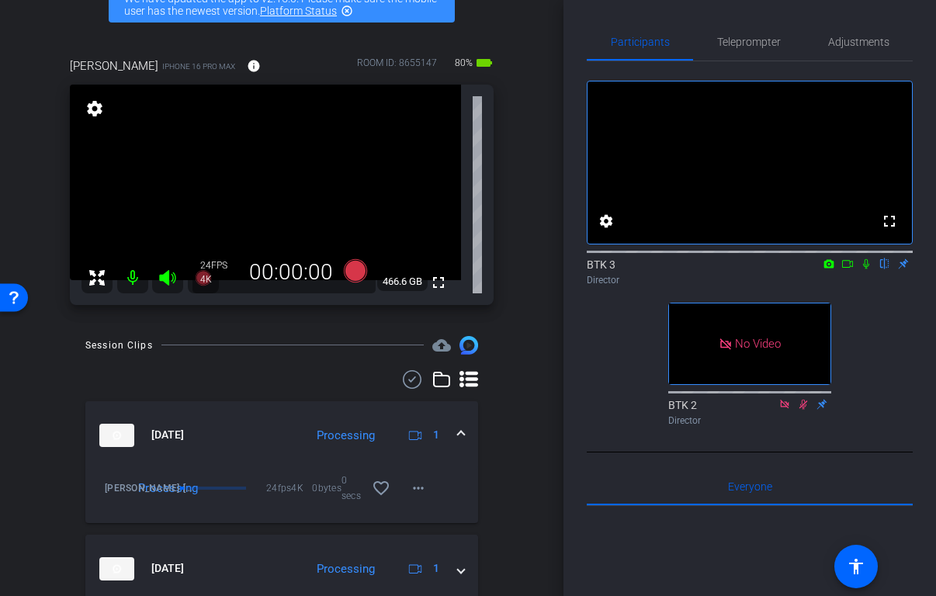
click at [863, 269] on icon at bounding box center [866, 264] width 6 height 10
click at [865, 269] on icon at bounding box center [866, 264] width 9 height 10
click at [868, 269] on icon at bounding box center [866, 263] width 12 height 11
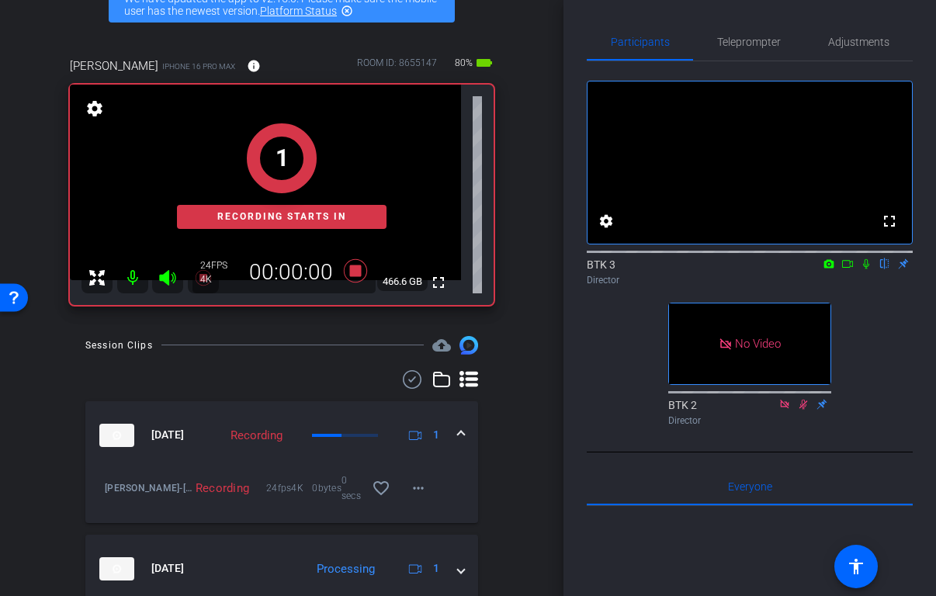
click at [867, 269] on icon at bounding box center [866, 263] width 12 height 11
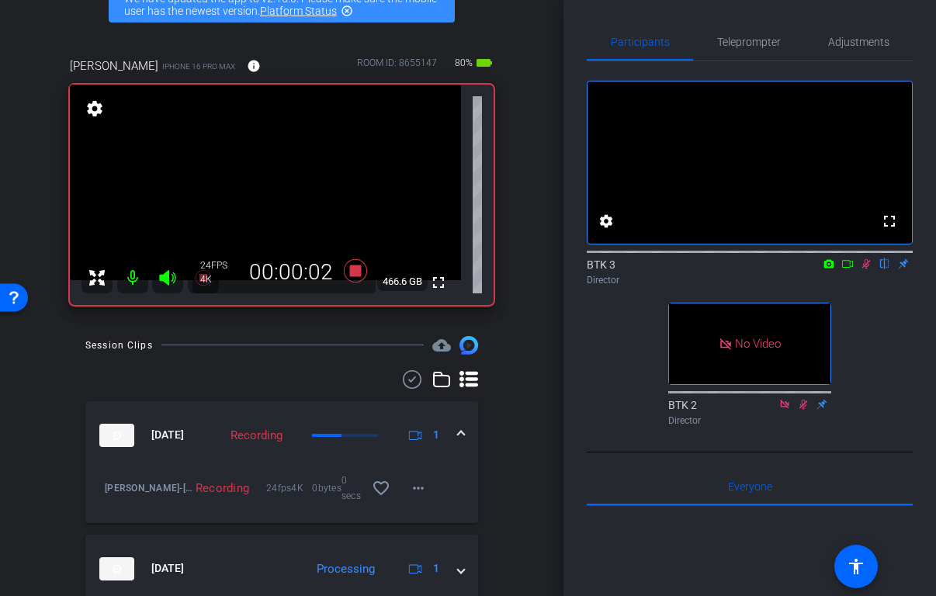
scroll to position [90, 0]
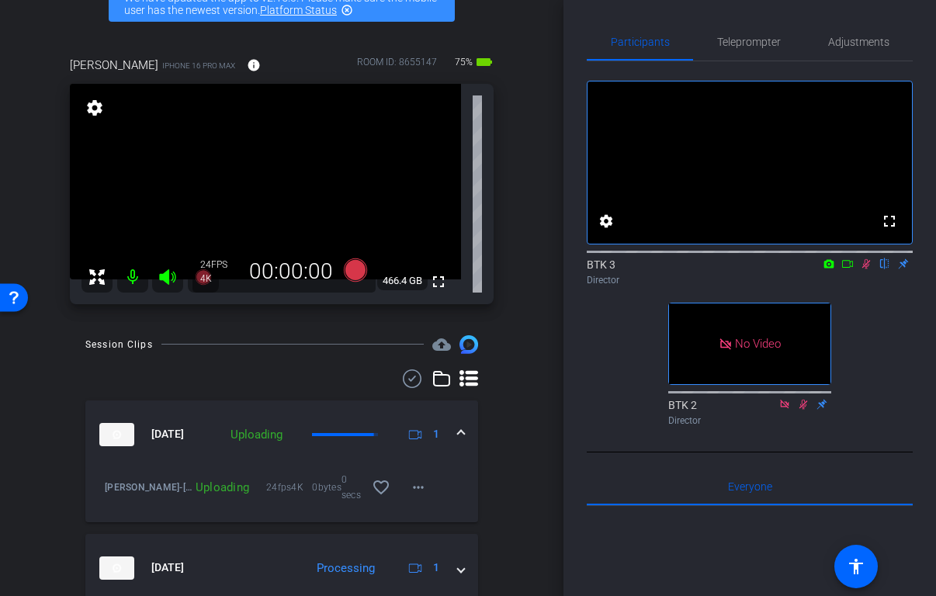
click at [863, 269] on icon at bounding box center [866, 264] width 9 height 10
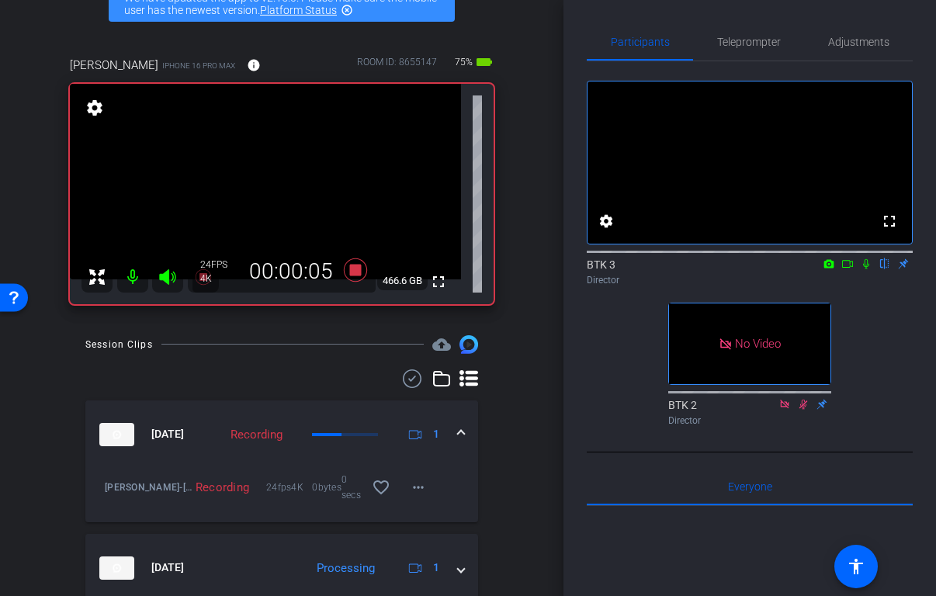
click at [868, 269] on icon at bounding box center [866, 263] width 12 height 11
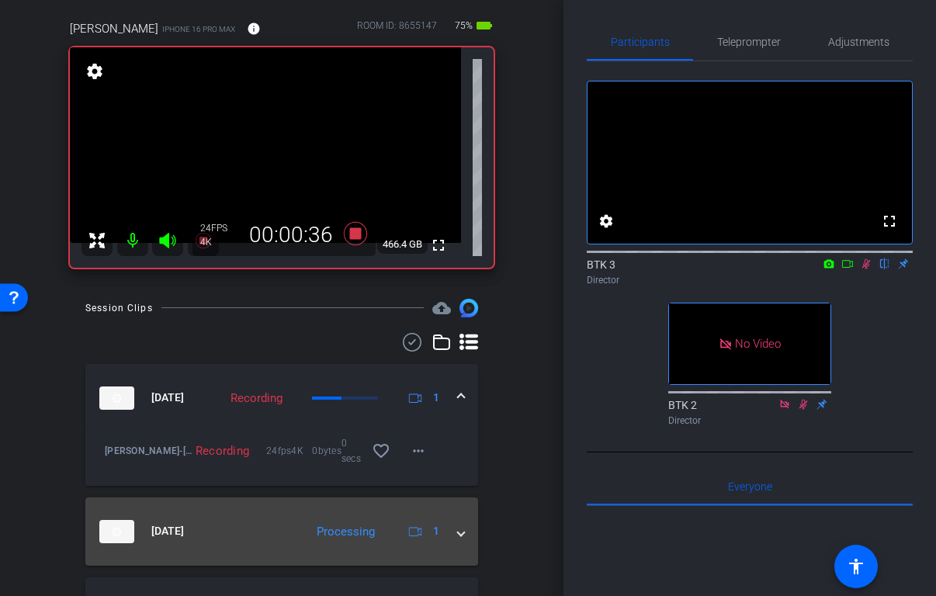
scroll to position [119, 0]
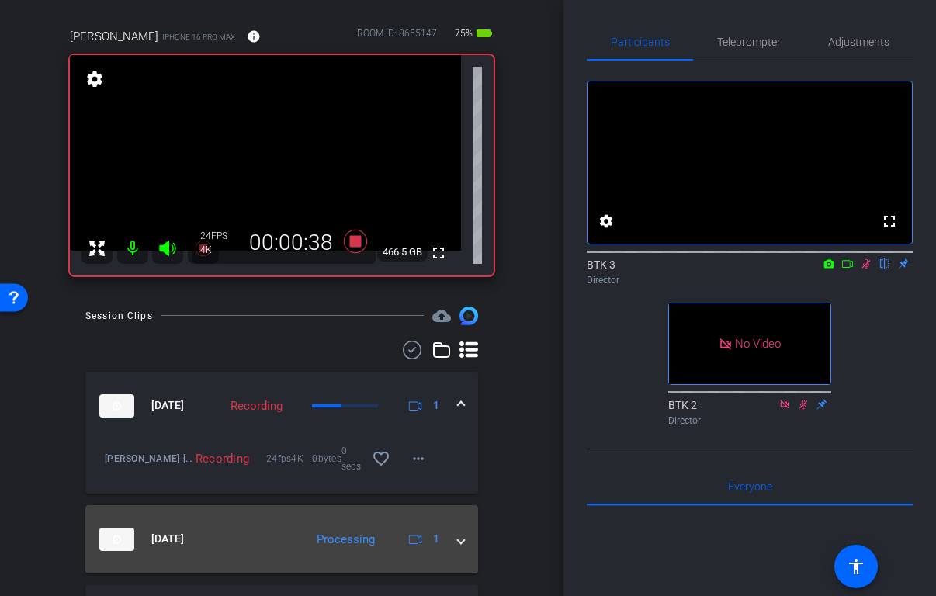
click at [183, 516] on mat-expansion-panel-header "[DATE] Processing 1" at bounding box center [281, 539] width 393 height 68
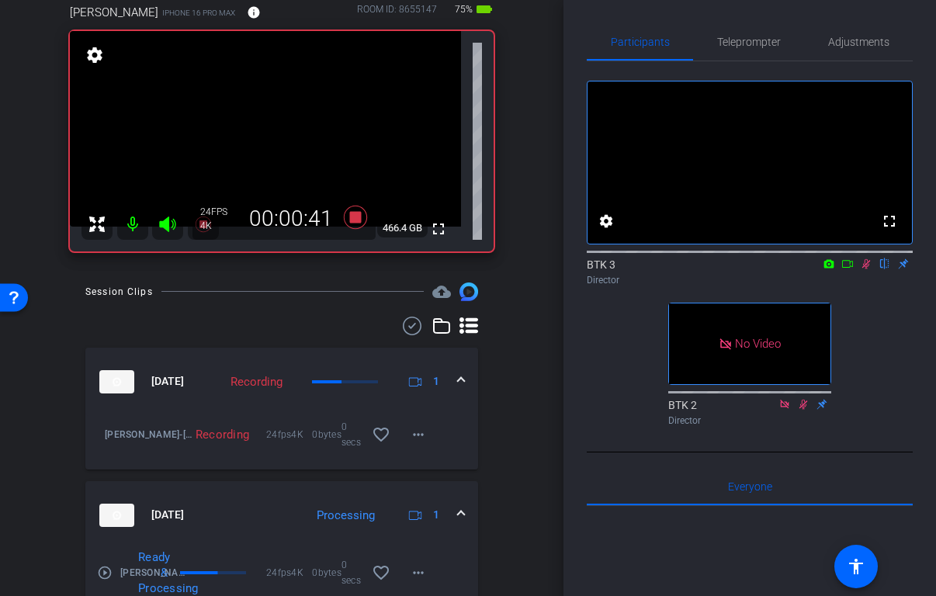
scroll to position [126, 0]
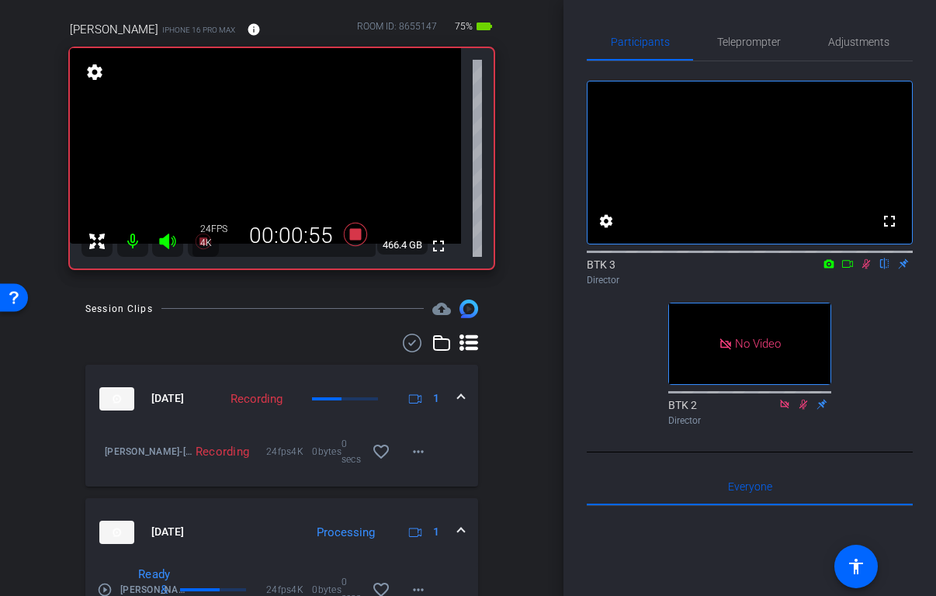
click at [868, 271] on mat-icon at bounding box center [866, 264] width 19 height 14
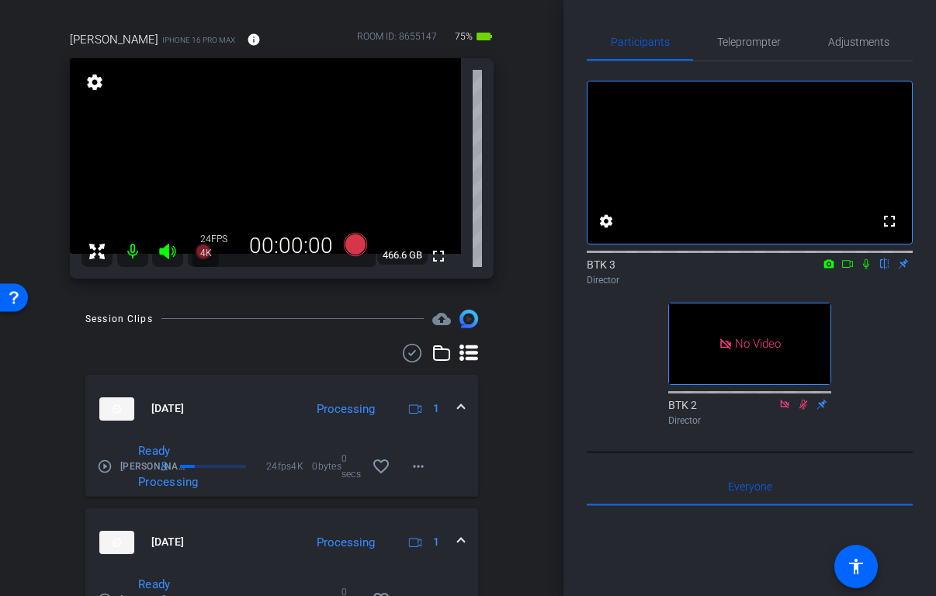
scroll to position [120, 0]
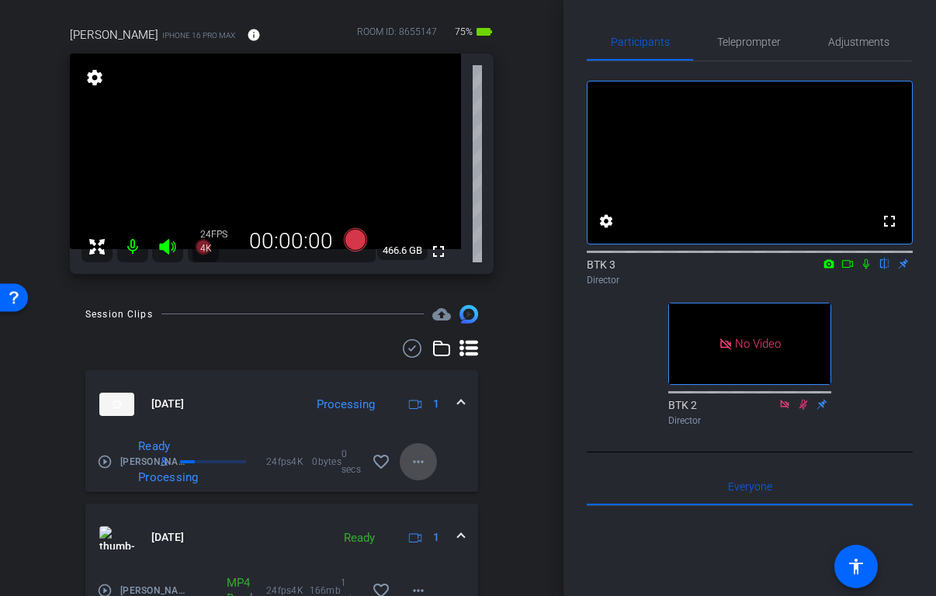
click at [415, 466] on mat-icon "more_horiz" at bounding box center [418, 461] width 19 height 19
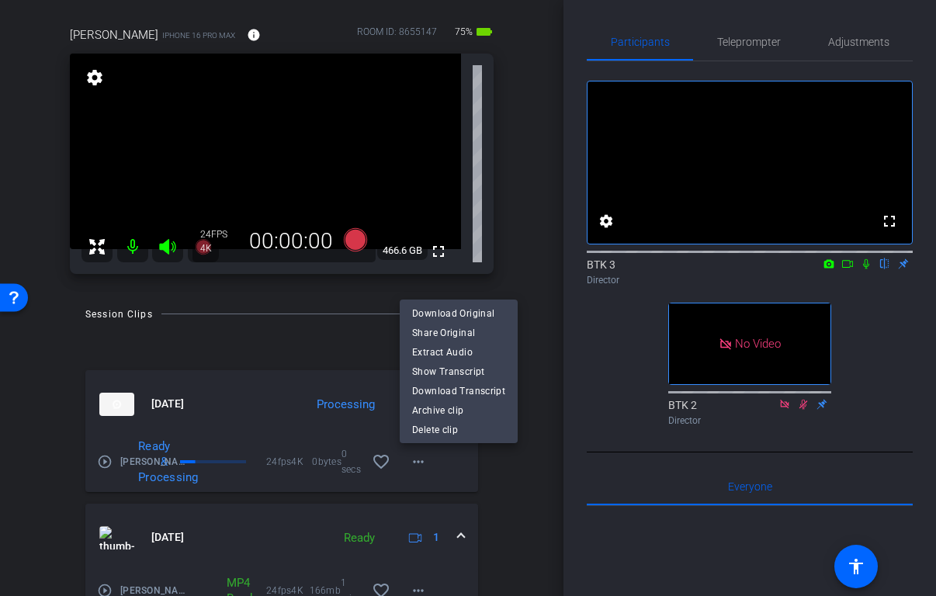
click at [414, 464] on div at bounding box center [468, 298] width 936 height 596
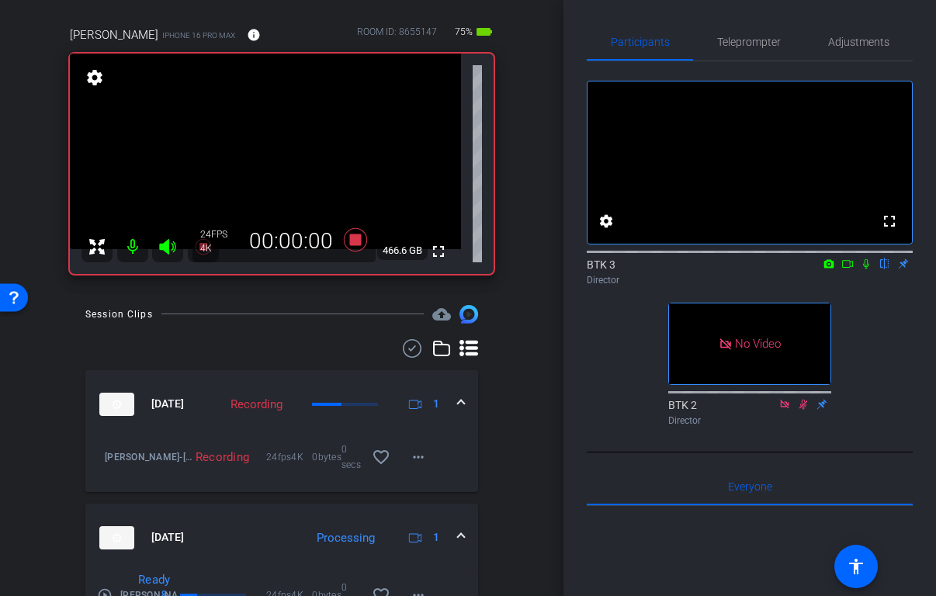
click at [867, 269] on icon at bounding box center [866, 264] width 6 height 10
click at [862, 269] on icon at bounding box center [866, 263] width 12 height 11
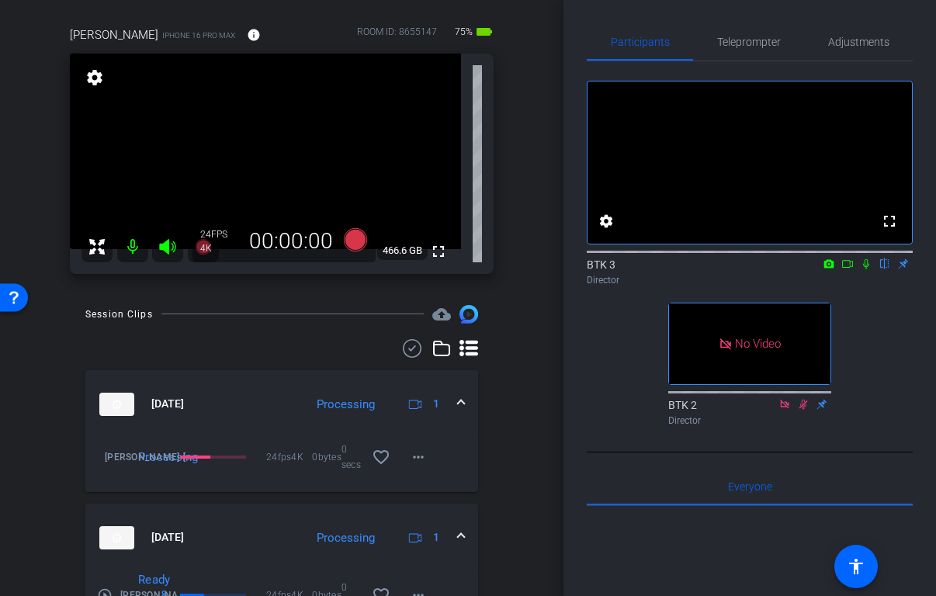
click at [868, 269] on icon at bounding box center [866, 263] width 12 height 11
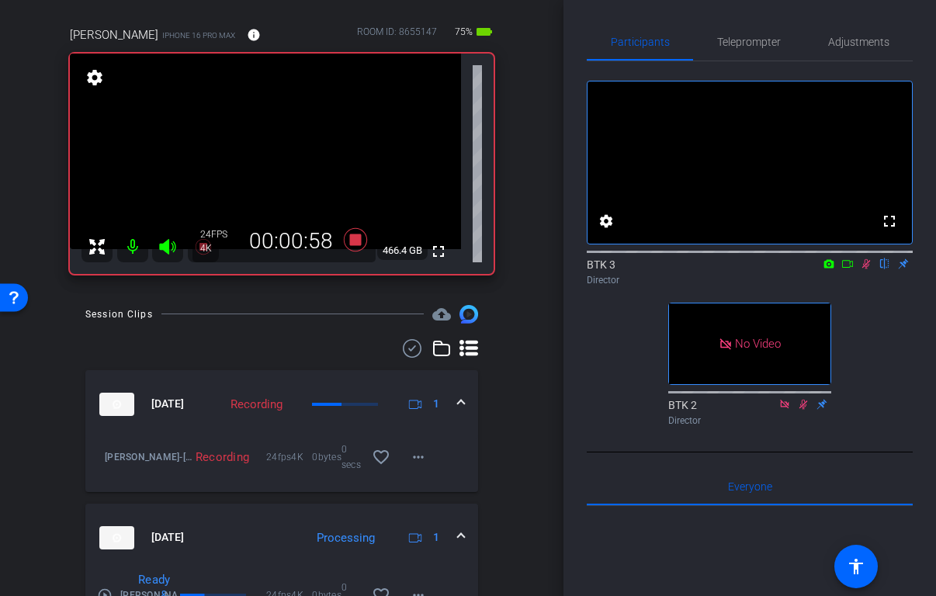
click at [868, 269] on icon at bounding box center [866, 263] width 12 height 11
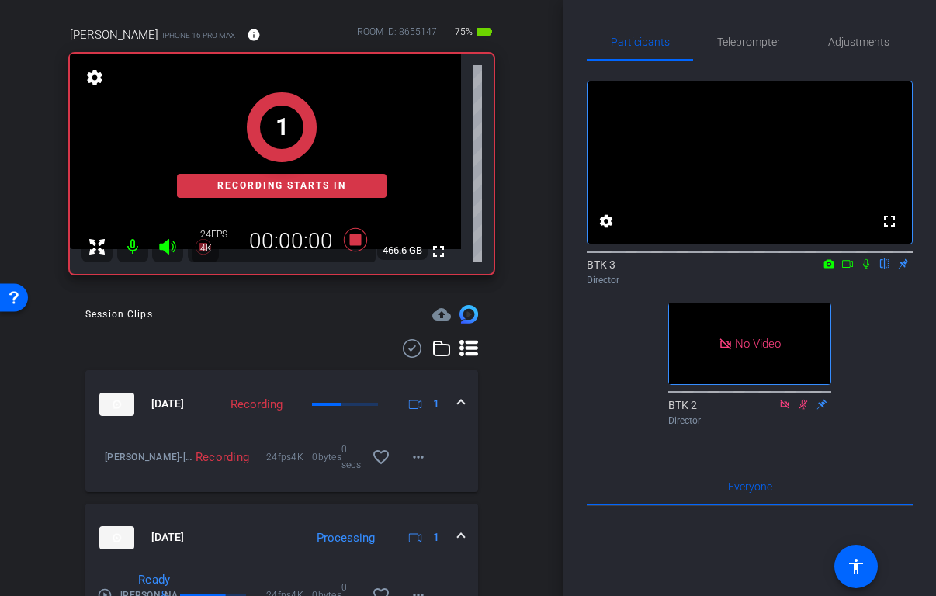
scroll to position [1, 0]
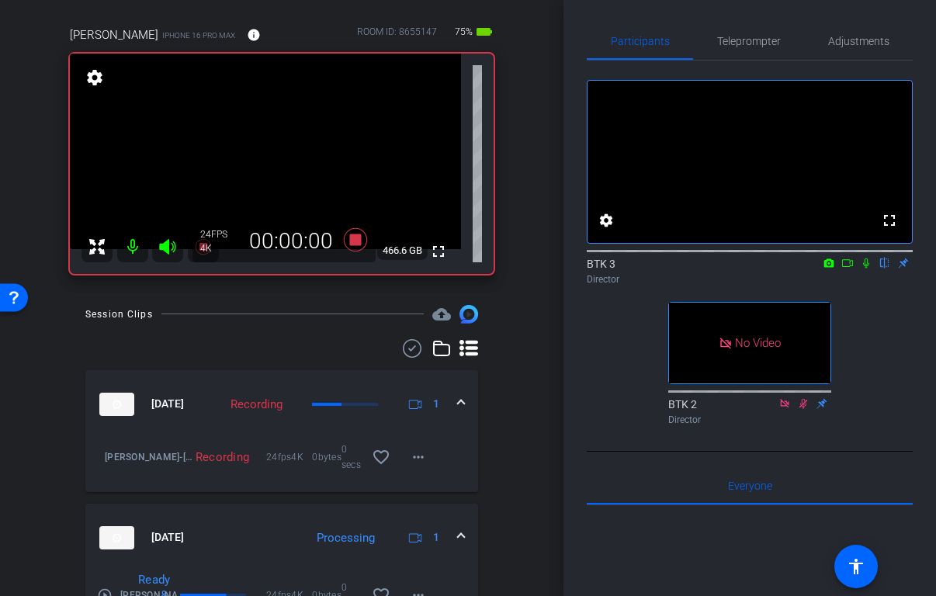
click at [866, 268] on icon at bounding box center [866, 263] width 6 height 10
click at [869, 270] on mat-icon at bounding box center [866, 263] width 19 height 14
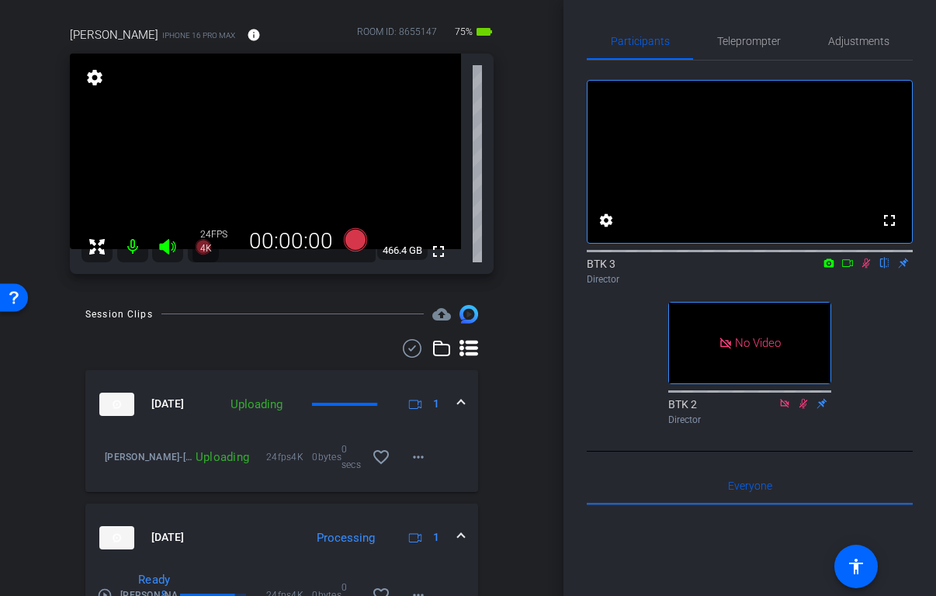
click at [869, 270] on mat-icon at bounding box center [866, 263] width 19 height 14
click at [869, 268] on icon at bounding box center [866, 263] width 12 height 11
click at [867, 268] on icon at bounding box center [866, 263] width 12 height 11
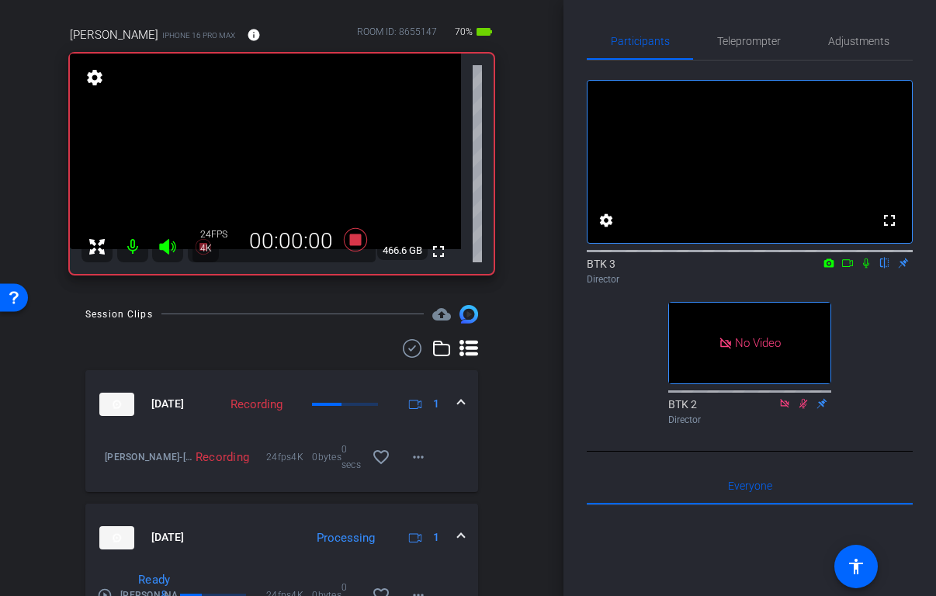
click at [867, 268] on icon at bounding box center [866, 263] width 12 height 11
click at [866, 268] on icon at bounding box center [866, 263] width 6 height 10
click at [867, 268] on icon at bounding box center [866, 263] width 12 height 11
click at [868, 268] on icon at bounding box center [866, 263] width 6 height 10
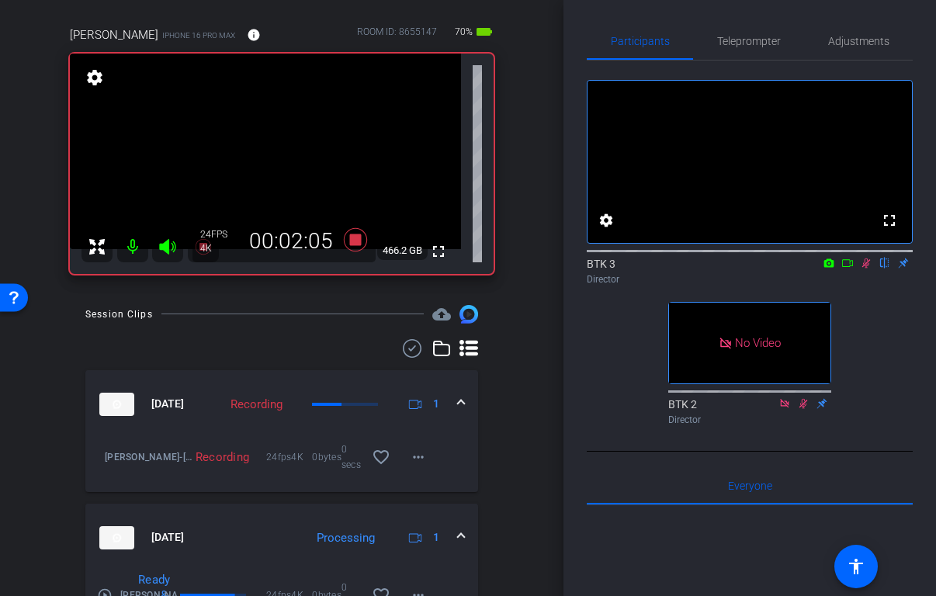
click at [867, 268] on icon at bounding box center [866, 263] width 12 height 11
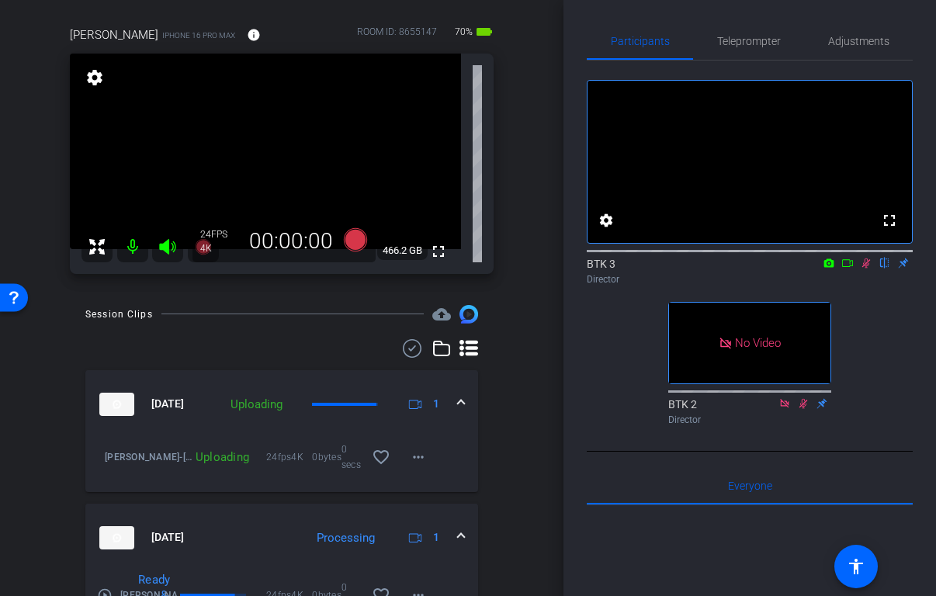
click at [867, 268] on icon at bounding box center [866, 263] width 12 height 11
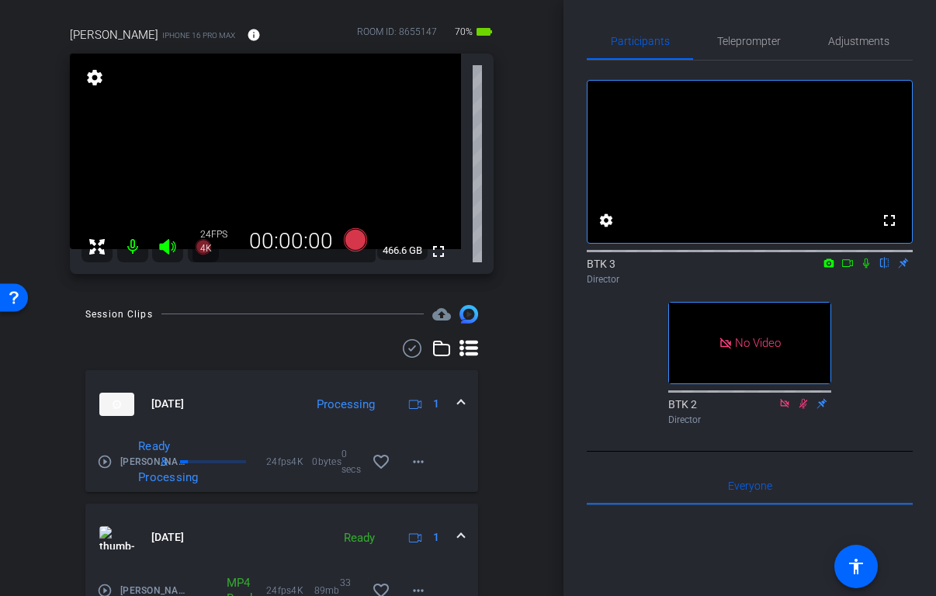
click at [868, 268] on icon at bounding box center [866, 263] width 12 height 11
click at [866, 268] on icon at bounding box center [866, 263] width 9 height 10
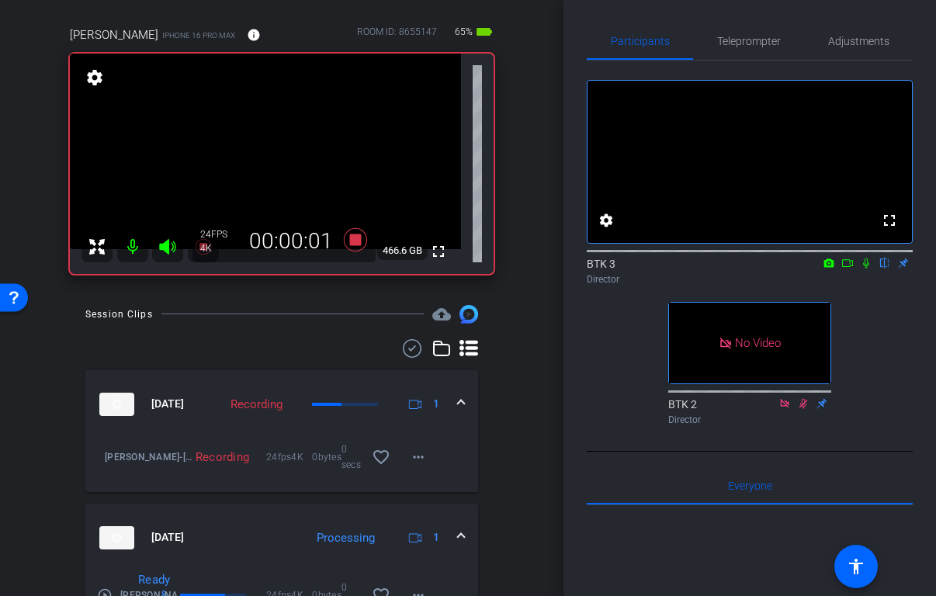
click at [867, 268] on icon at bounding box center [866, 263] width 12 height 11
click at [861, 268] on icon at bounding box center [866, 263] width 12 height 11
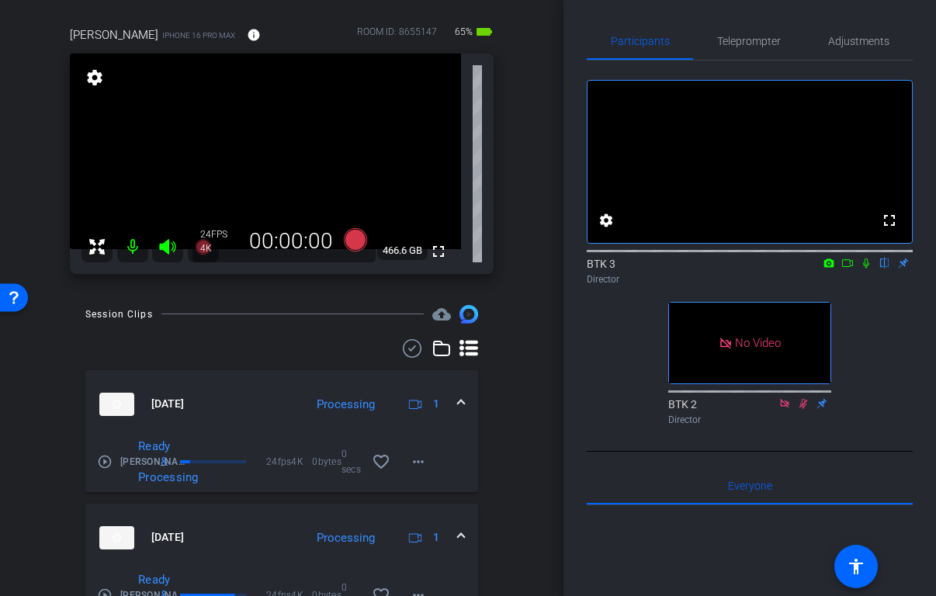
click at [865, 268] on icon at bounding box center [866, 263] width 6 height 10
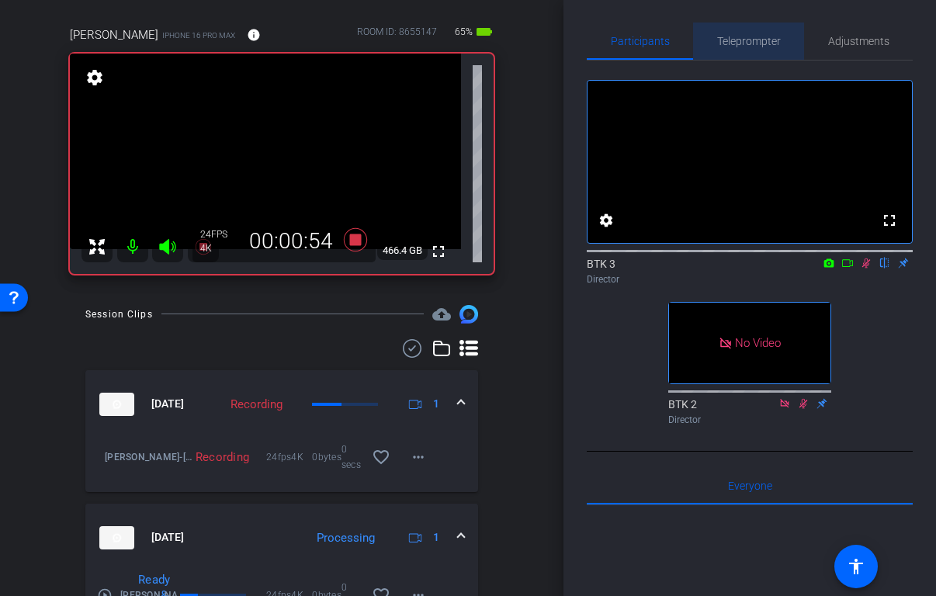
click at [746, 37] on span "Teleprompter" at bounding box center [749, 41] width 64 height 11
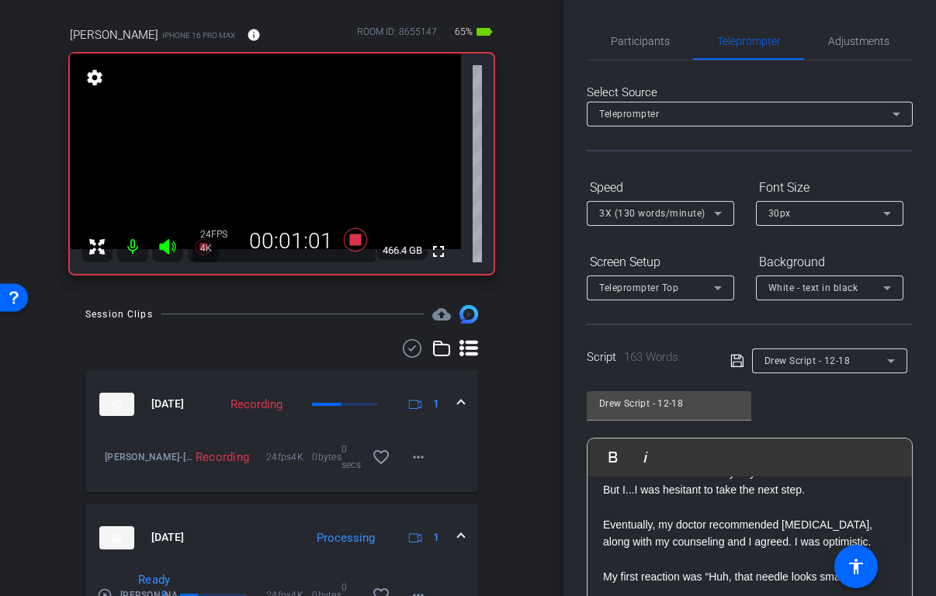
scroll to position [137, 0]
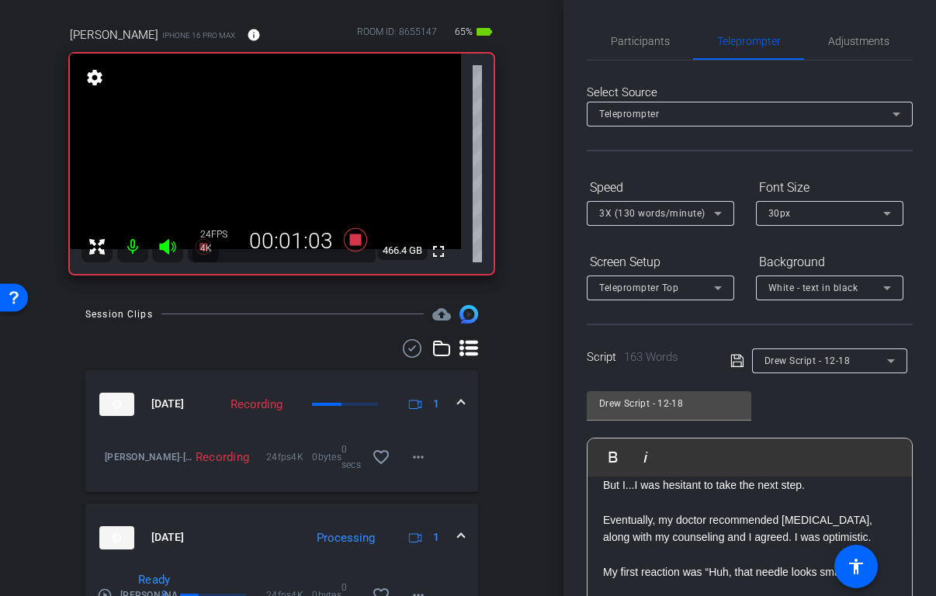
click at [772, 407] on div "Drew Script - 12-18 Play Play from this location Play Selected Play and display…" at bounding box center [750, 505] width 326 height 252
click at [653, 47] on span "Participants" at bounding box center [640, 41] width 59 height 11
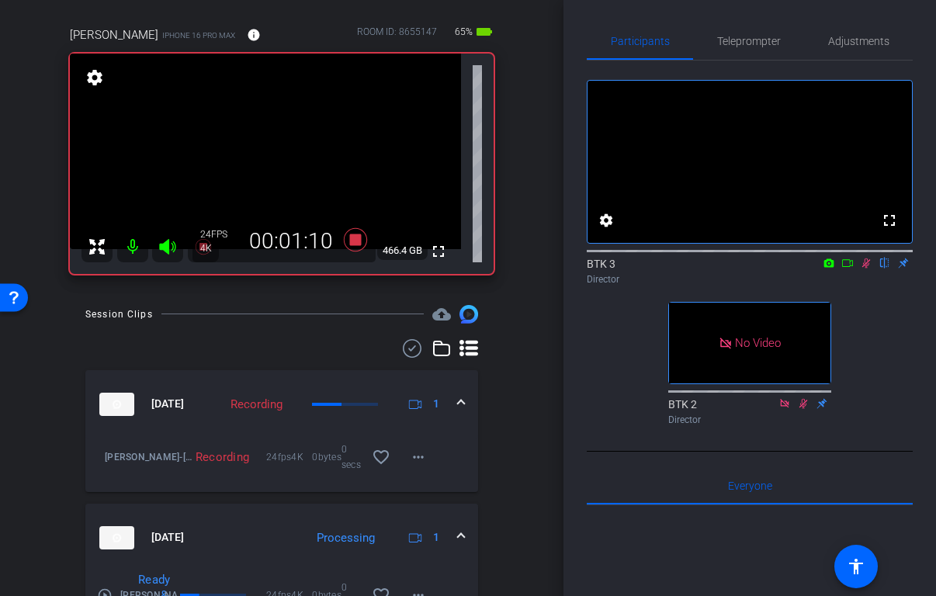
click at [864, 268] on icon at bounding box center [866, 263] width 12 height 11
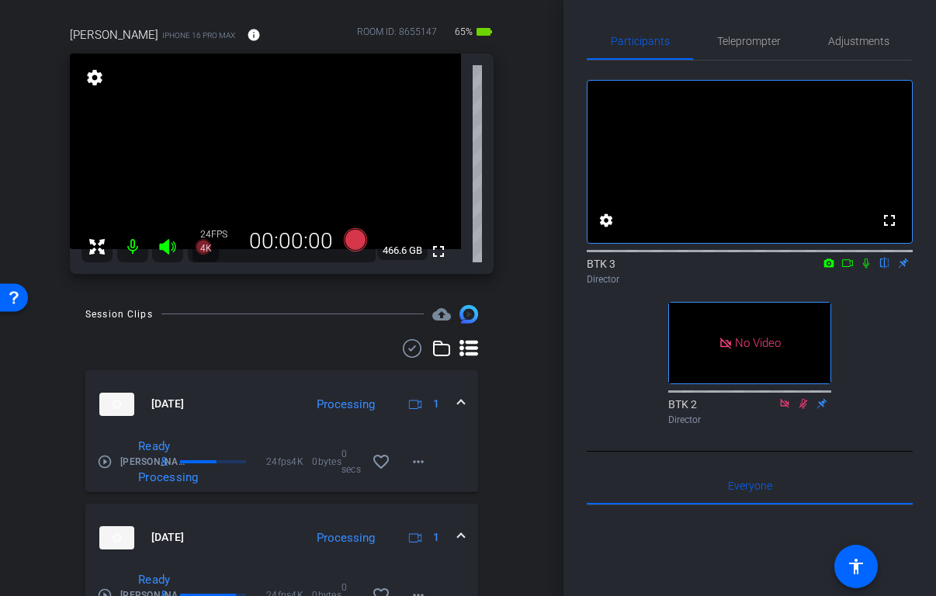
click at [868, 268] on icon at bounding box center [866, 263] width 12 height 11
click at [869, 268] on icon at bounding box center [866, 263] width 12 height 11
click at [867, 268] on icon at bounding box center [866, 263] width 12 height 11
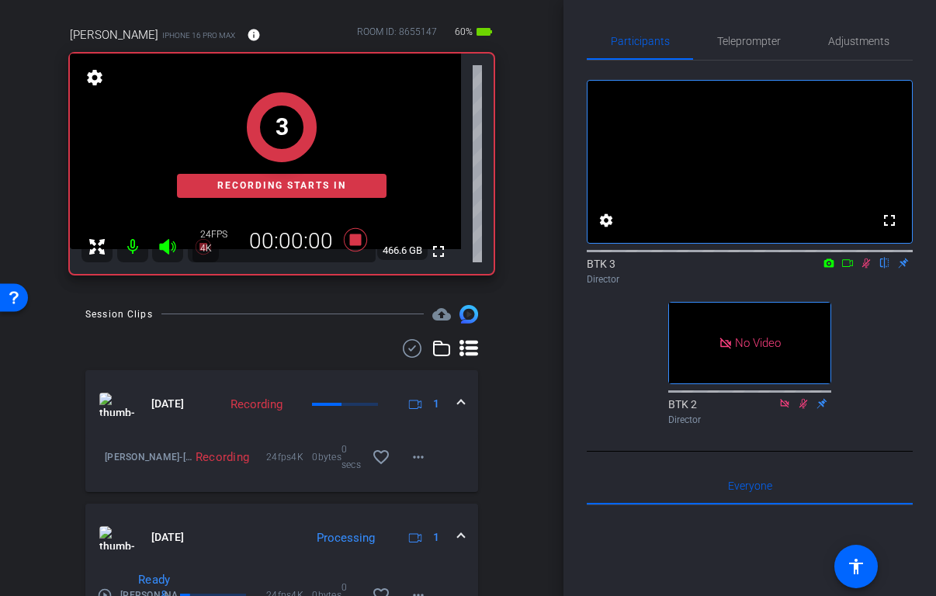
click at [868, 268] on icon at bounding box center [866, 263] width 12 height 11
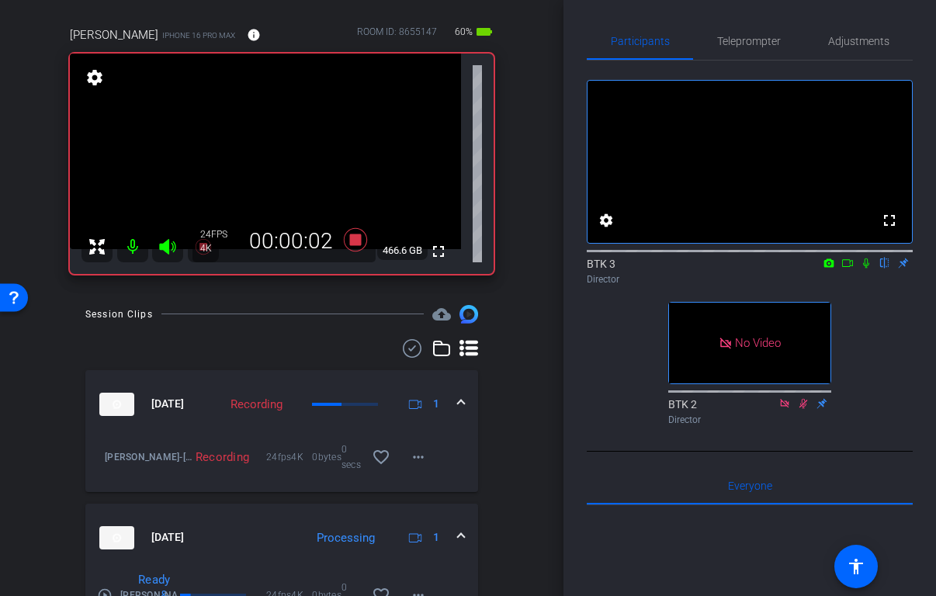
click at [861, 268] on icon at bounding box center [866, 263] width 12 height 11
click at [858, 270] on mat-icon at bounding box center [866, 263] width 19 height 14
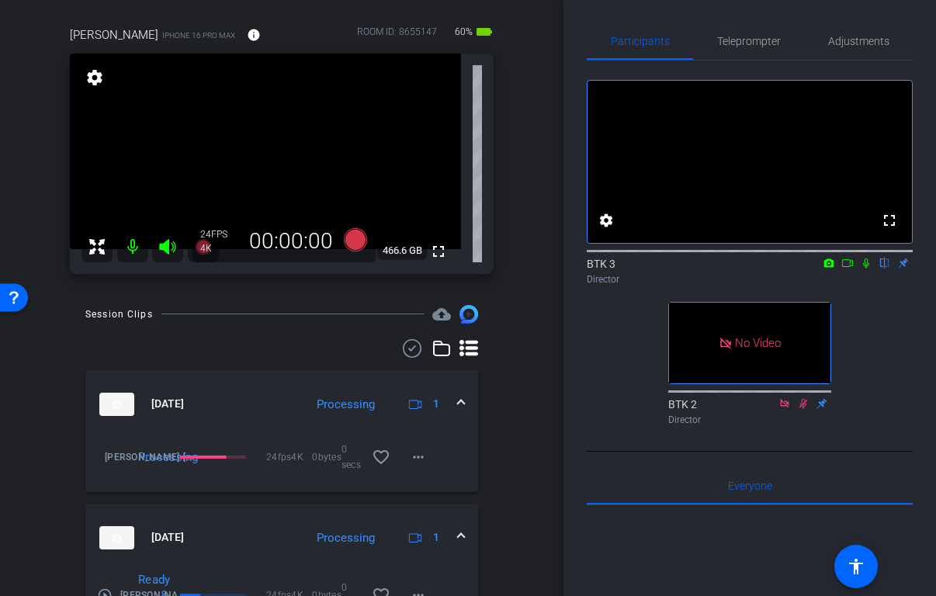
click at [867, 268] on icon at bounding box center [866, 263] width 12 height 11
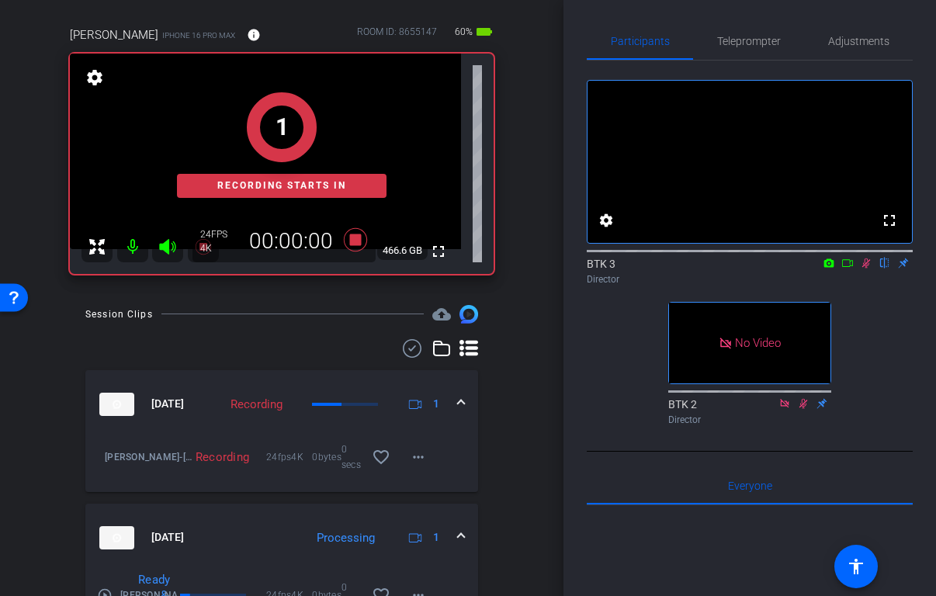
click at [865, 268] on icon at bounding box center [866, 263] width 12 height 11
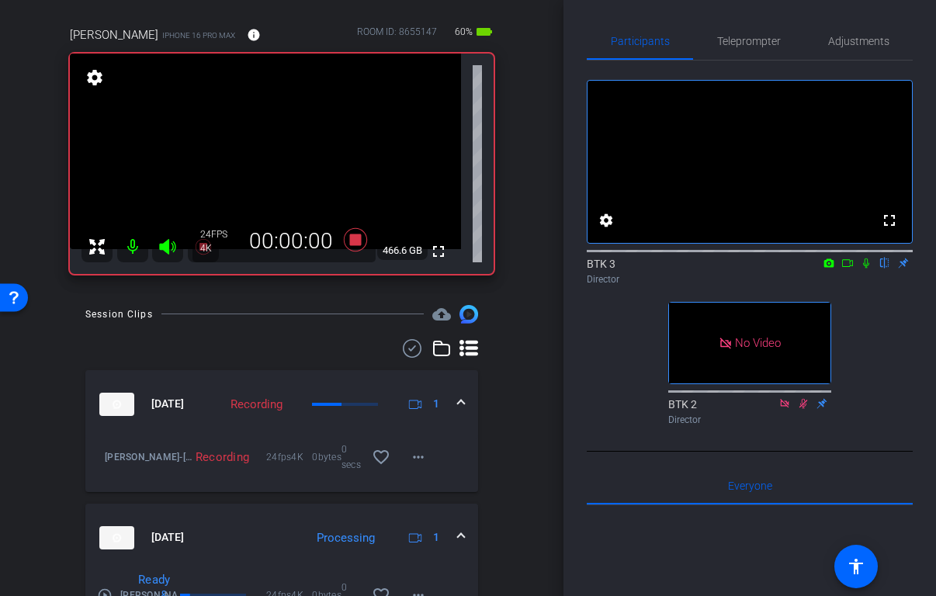
click at [865, 268] on icon at bounding box center [866, 263] width 12 height 11
click at [869, 268] on icon at bounding box center [866, 263] width 12 height 11
click at [866, 268] on icon at bounding box center [866, 263] width 12 height 11
click at [867, 268] on icon at bounding box center [866, 263] width 6 height 10
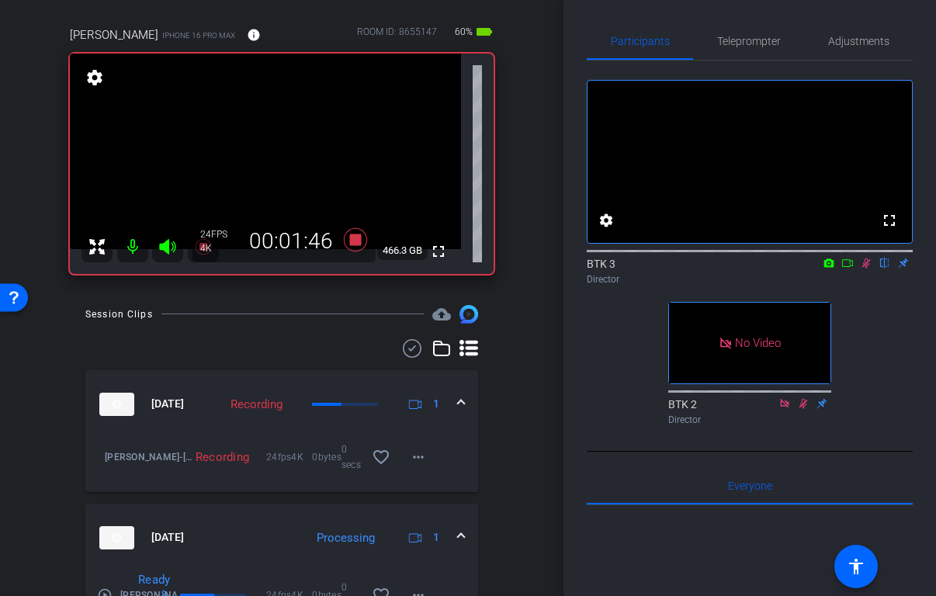
click at [868, 268] on icon at bounding box center [866, 263] width 12 height 11
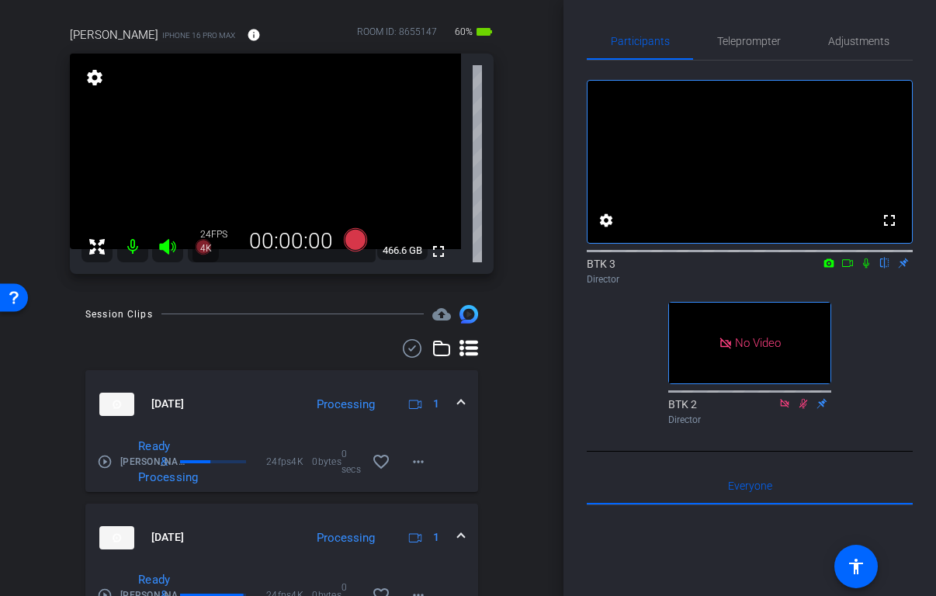
click at [863, 268] on icon at bounding box center [866, 263] width 6 height 10
click at [864, 268] on icon at bounding box center [866, 263] width 12 height 11
click at [868, 268] on icon at bounding box center [866, 263] width 12 height 11
click at [861, 269] on icon at bounding box center [866, 263] width 12 height 11
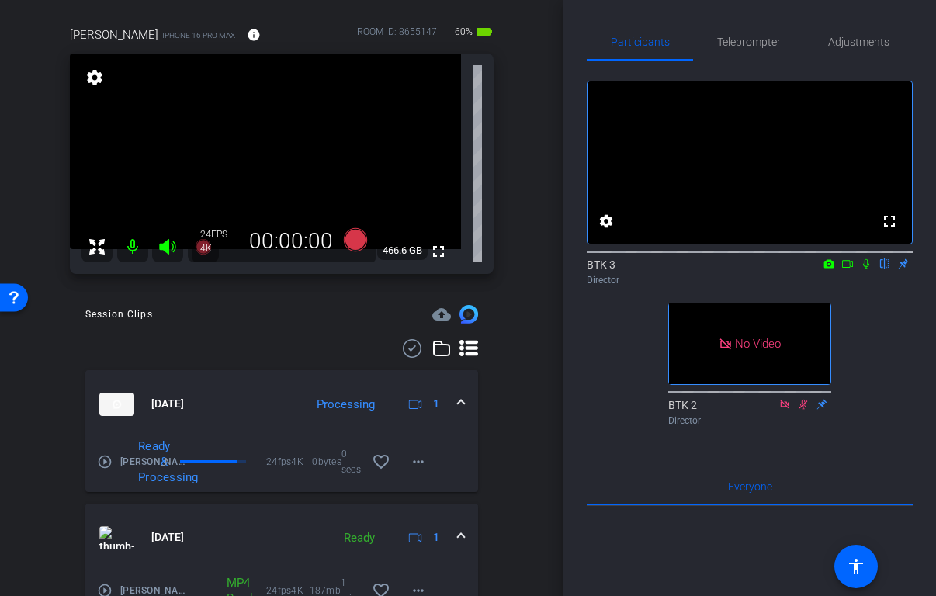
click at [867, 269] on icon at bounding box center [866, 264] width 6 height 10
click at [866, 269] on icon at bounding box center [866, 263] width 12 height 11
click at [869, 269] on icon at bounding box center [866, 263] width 12 height 11
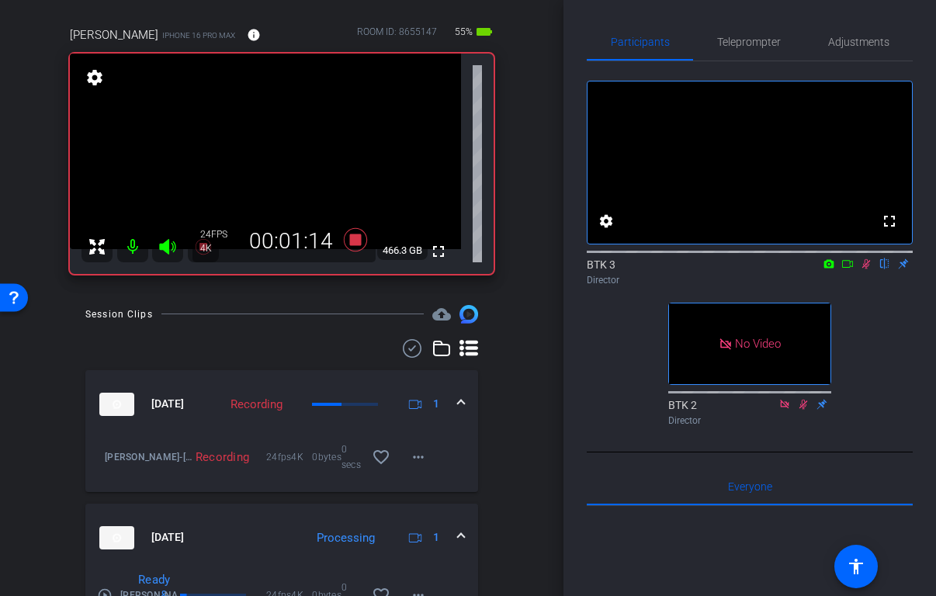
click at [864, 269] on icon at bounding box center [866, 264] width 9 height 10
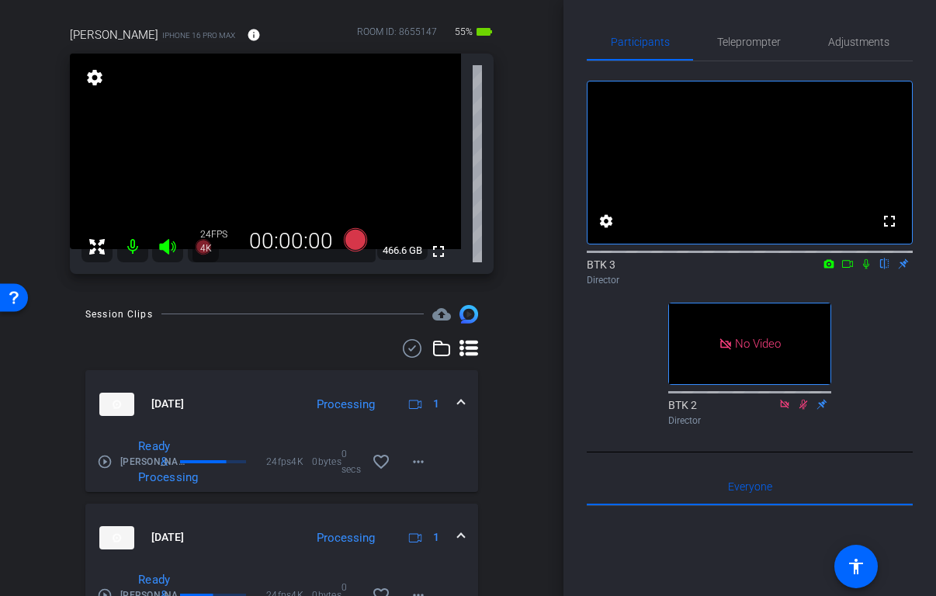
click at [868, 269] on icon at bounding box center [866, 263] width 12 height 11
click at [867, 269] on icon at bounding box center [866, 264] width 6 height 10
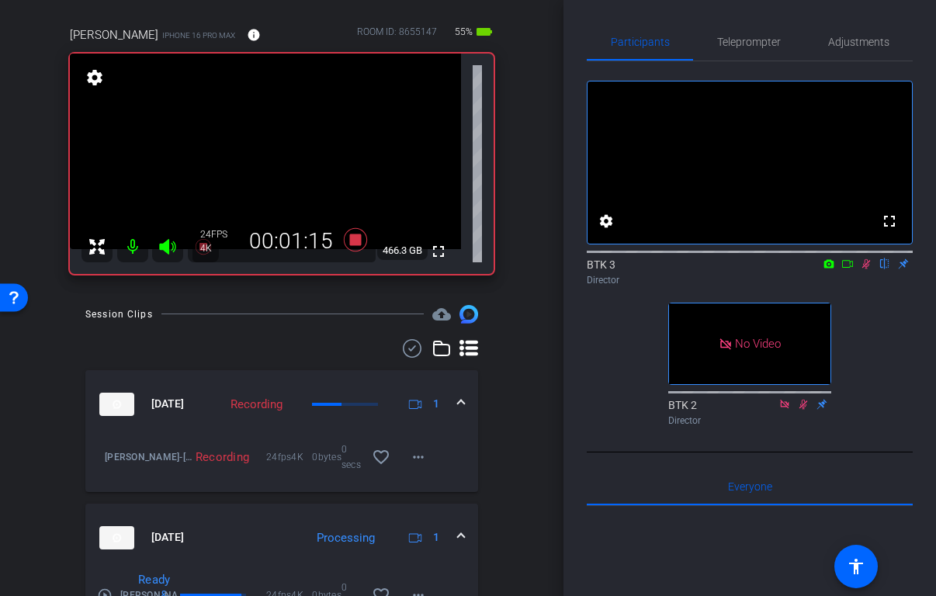
click at [865, 269] on icon at bounding box center [866, 263] width 12 height 11
